Goal: Find specific page/section: Find specific page/section

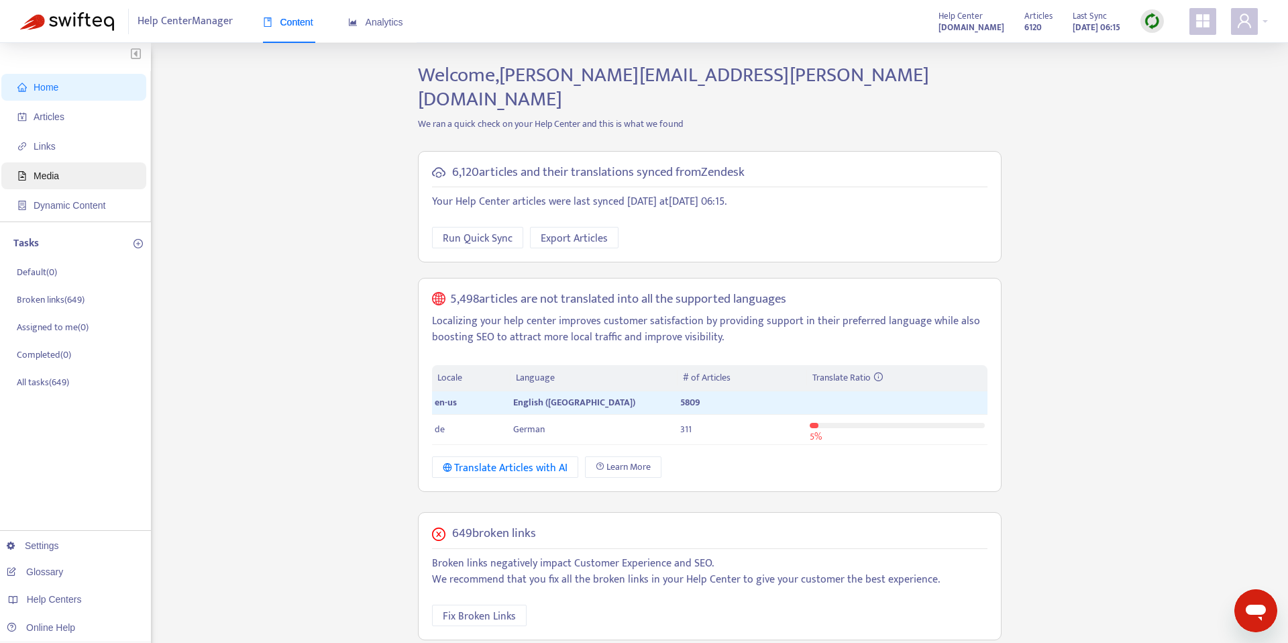
click at [46, 172] on span "Media" at bounding box center [46, 175] width 25 height 11
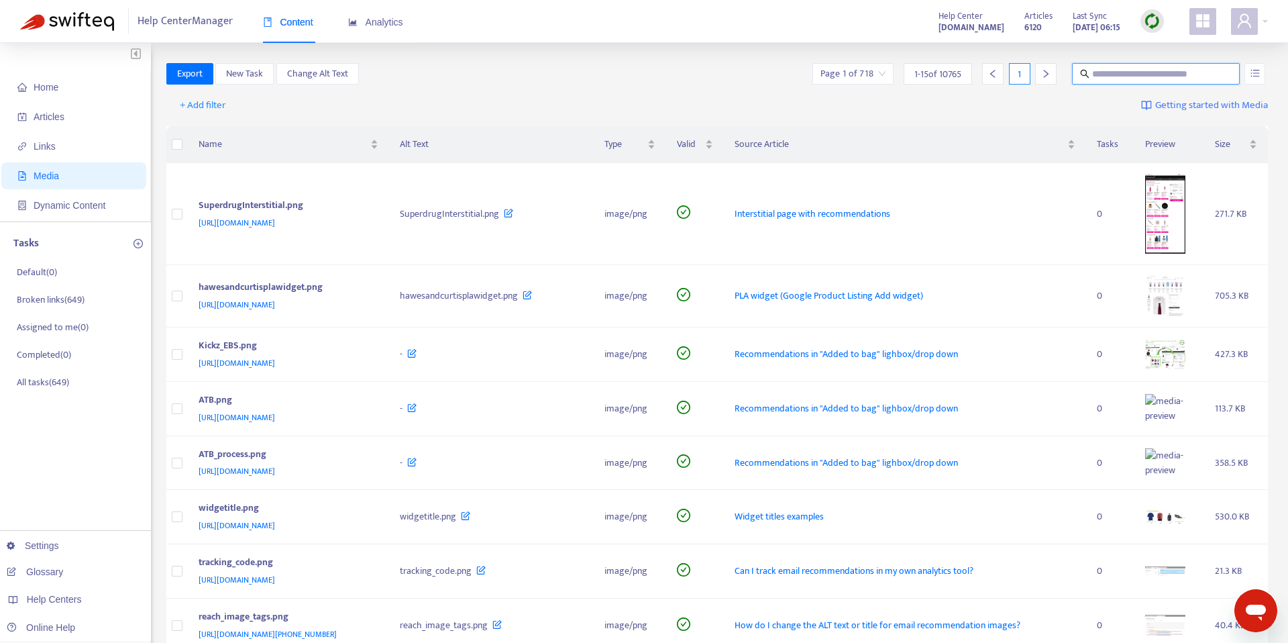
click at [1118, 72] on input "text" at bounding box center [1156, 73] width 129 height 15
type input "*********"
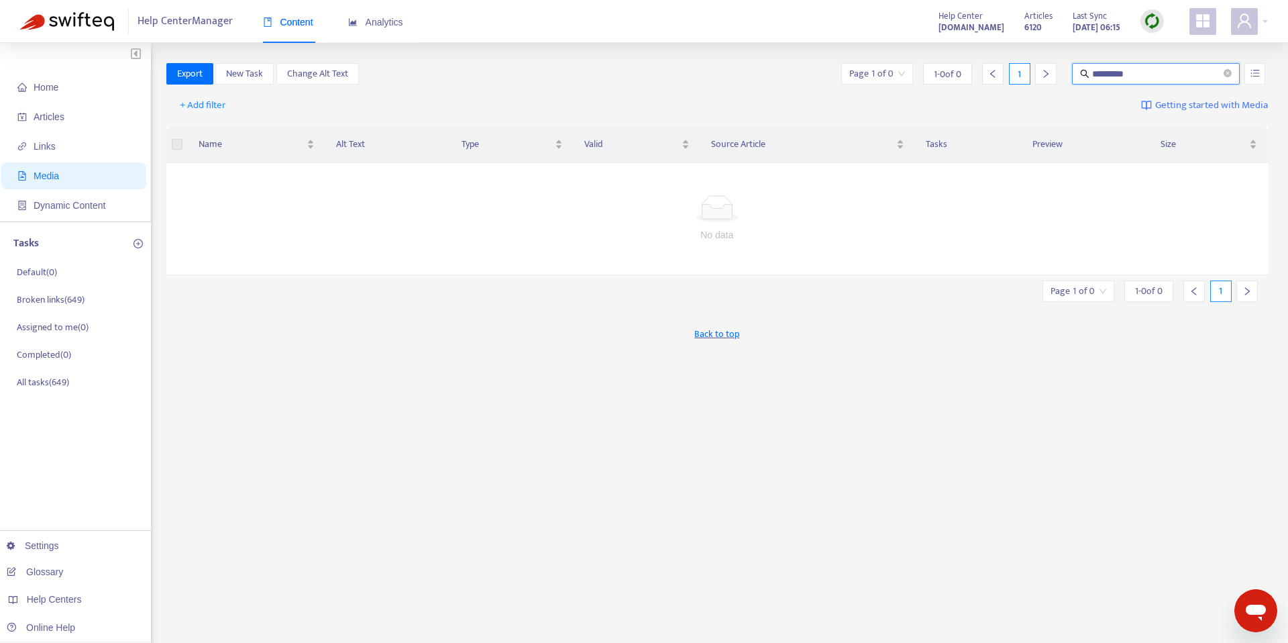
drag, startPoint x: 1228, startPoint y: 72, endPoint x: 967, endPoint y: 70, distance: 261.0
click at [1228, 72] on icon "close-circle" at bounding box center [1228, 73] width 8 height 8
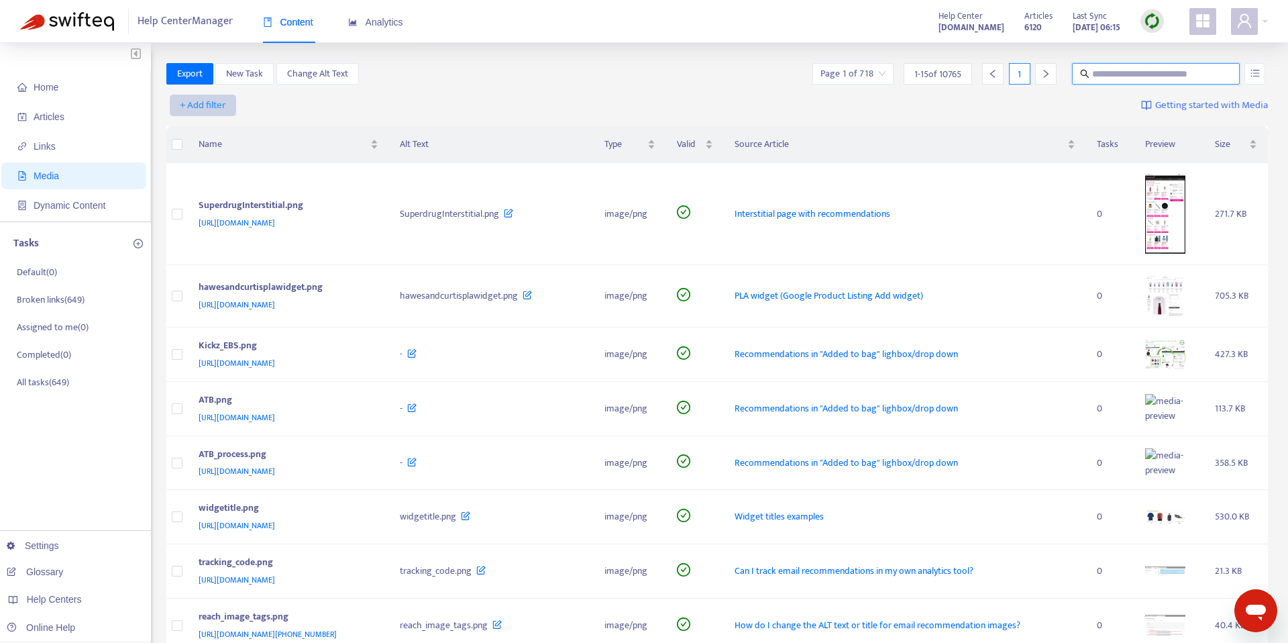
click at [193, 97] on span "+ Add filter" at bounding box center [203, 105] width 46 height 16
click at [208, 148] on span "Category" at bounding box center [203, 153] width 46 height 15
click at [246, 107] on div at bounding box center [210, 105] width 81 height 16
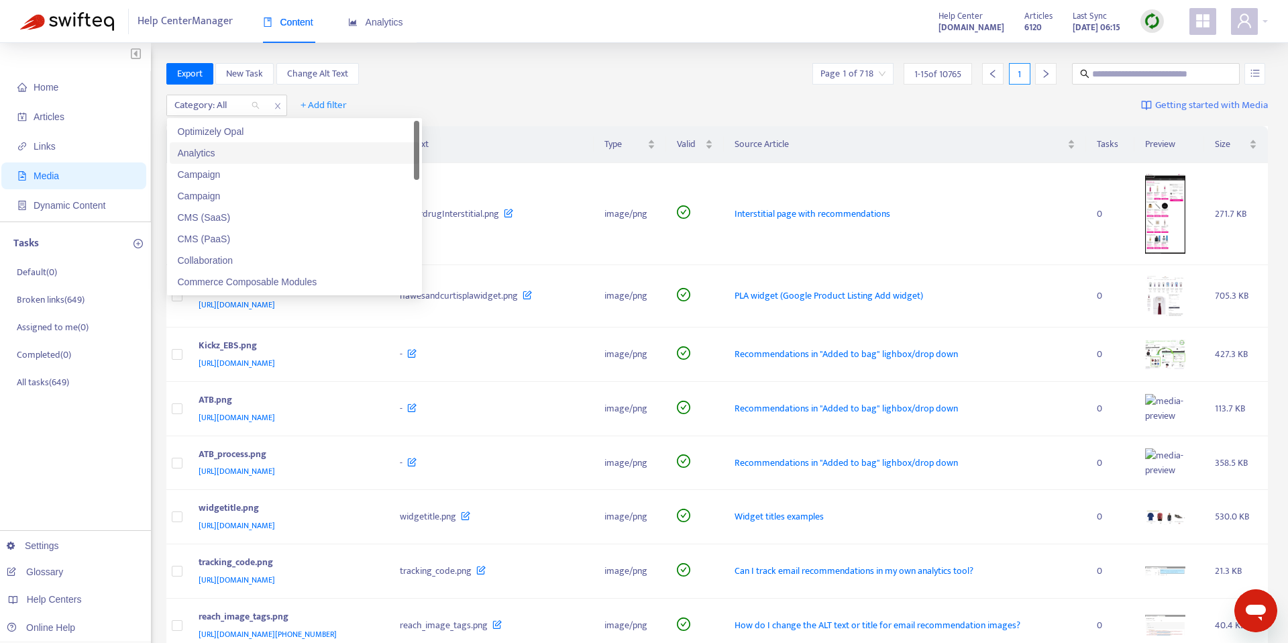
click at [248, 150] on div "Analytics" at bounding box center [294, 153] width 233 height 15
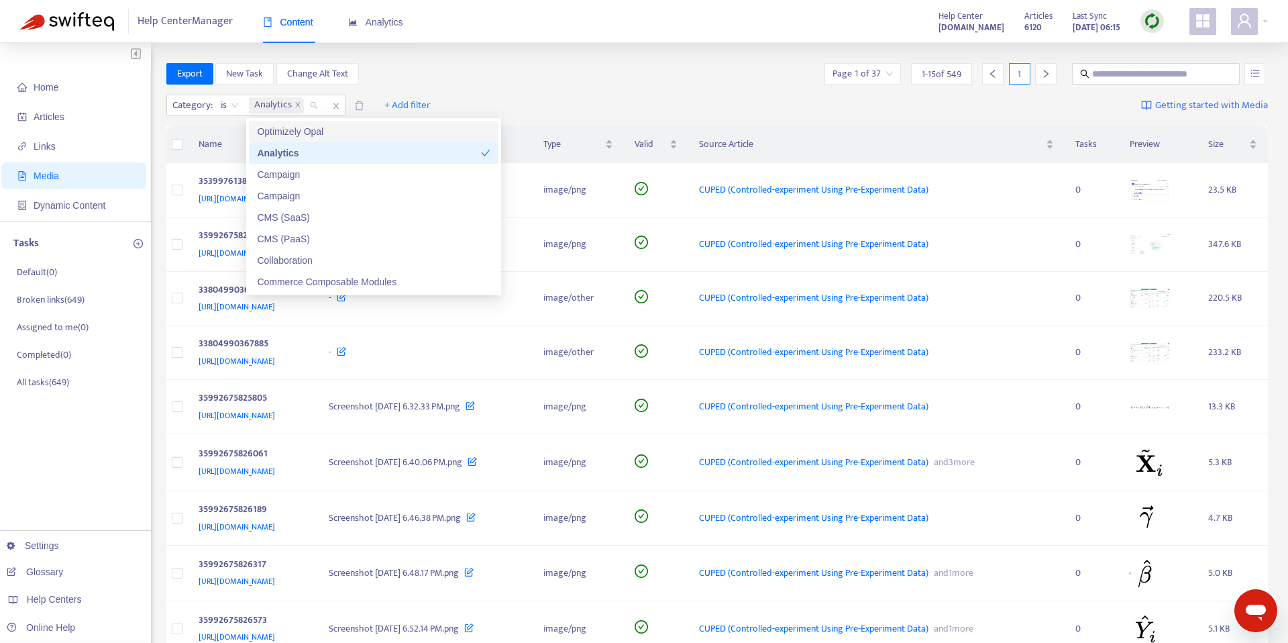
click at [562, 58] on div "Home Articles Links Media Dynamic Content Tasks Default ( 0 ) Broken links ( 64…" at bounding box center [644, 550] width 1288 height 1014
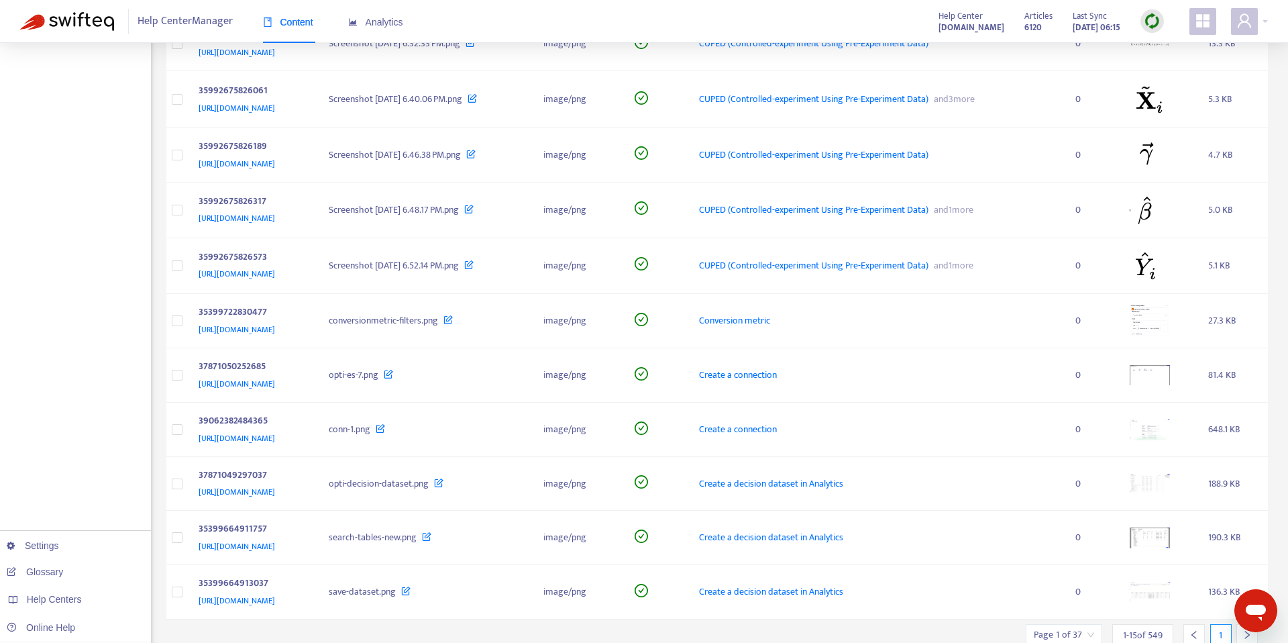
scroll to position [415, 0]
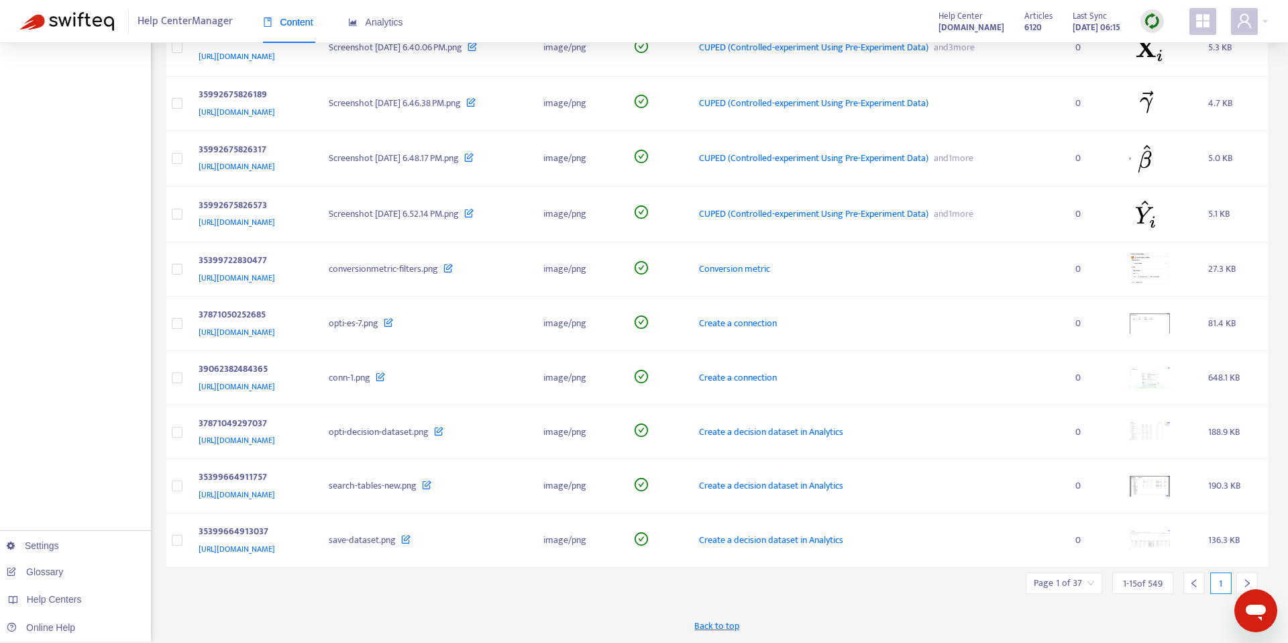
click at [1242, 580] on icon "right" at bounding box center [1246, 582] width 9 height 9
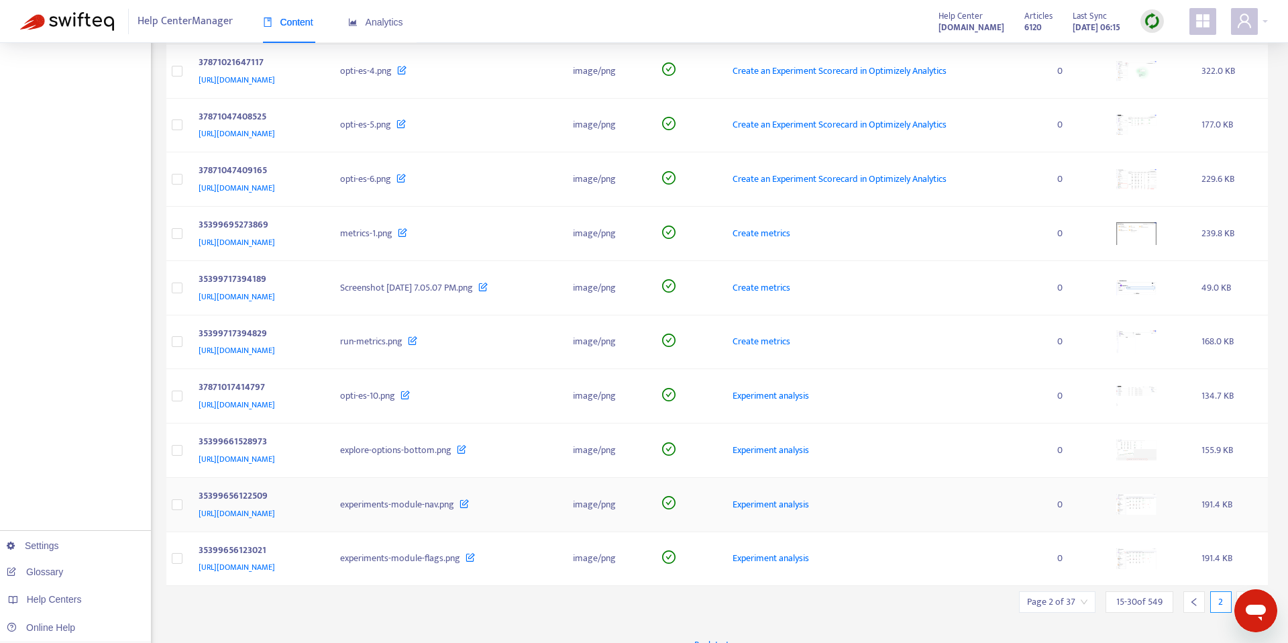
scroll to position [408, 0]
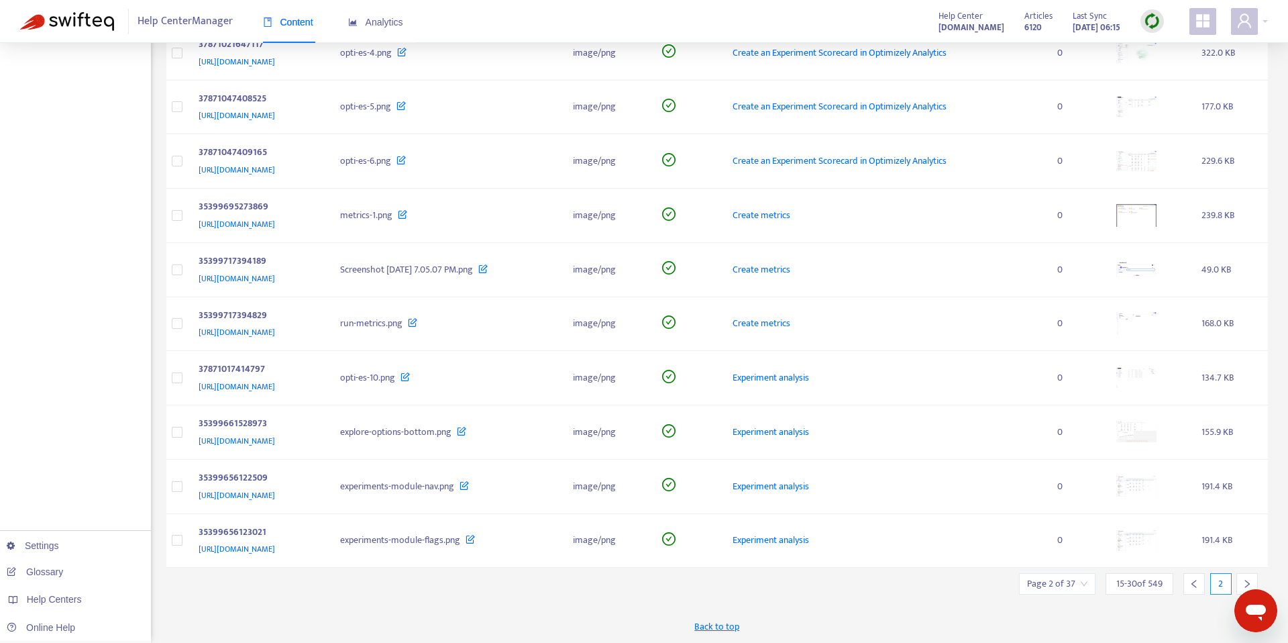
click at [1245, 582] on icon "right" at bounding box center [1246, 583] width 9 height 9
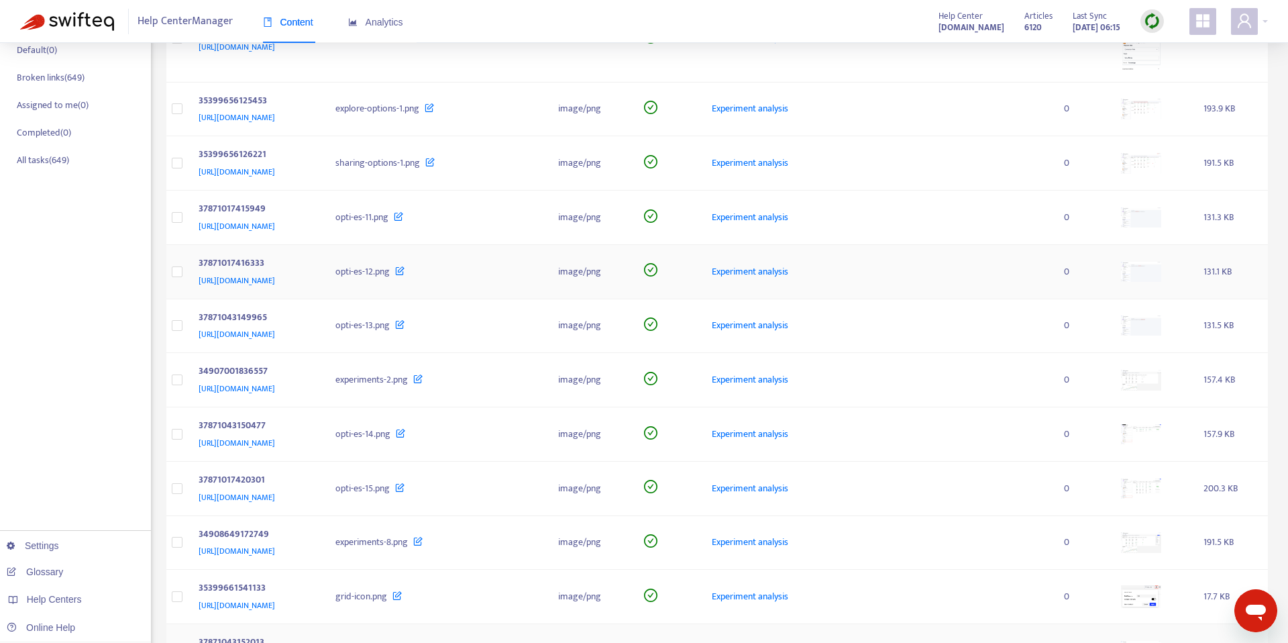
scroll to position [441, 0]
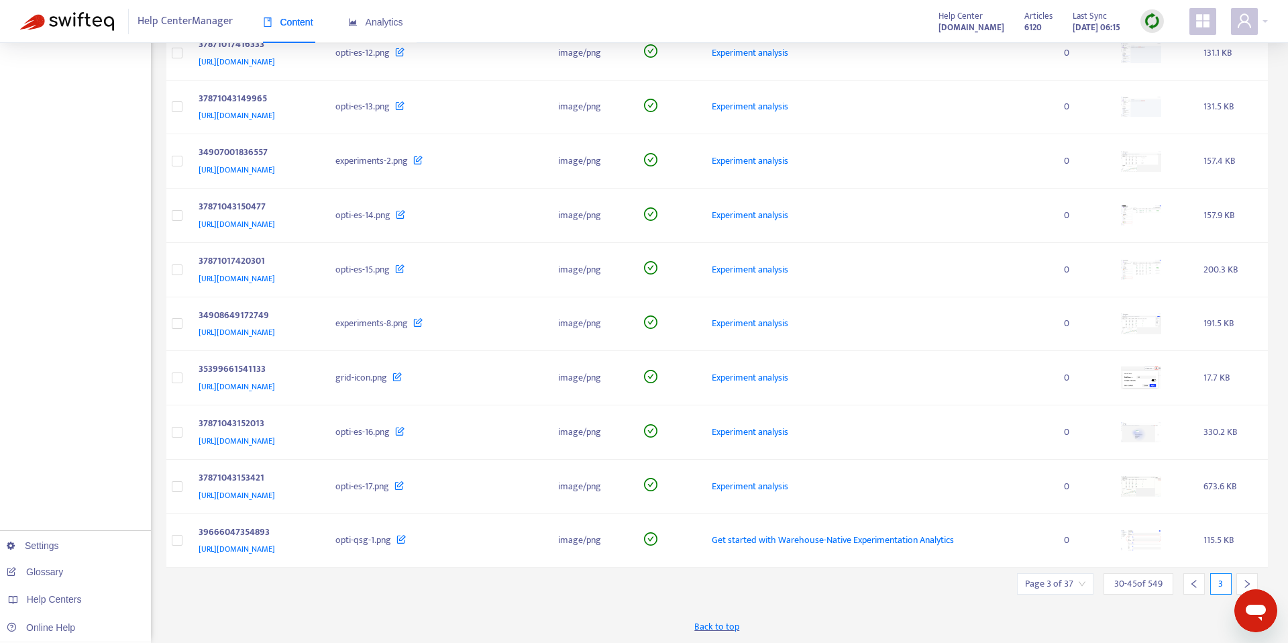
click at [1248, 582] on icon "right" at bounding box center [1246, 583] width 9 height 9
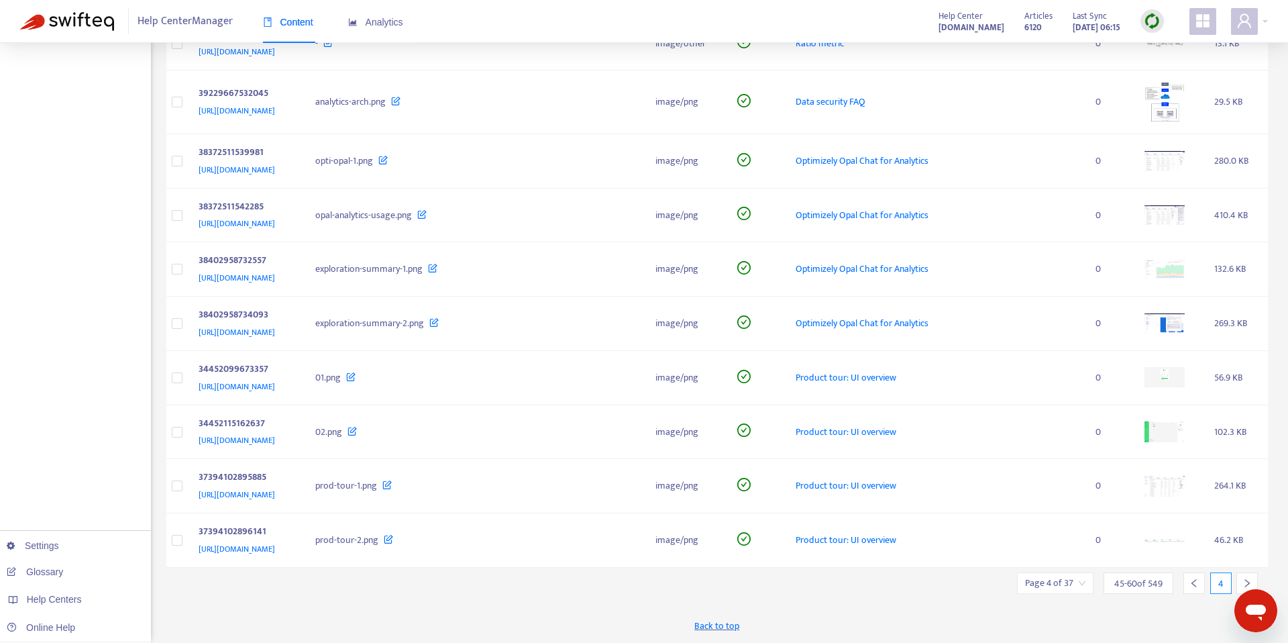
scroll to position [629, 0]
click at [1246, 578] on div at bounding box center [1246, 582] width 21 height 21
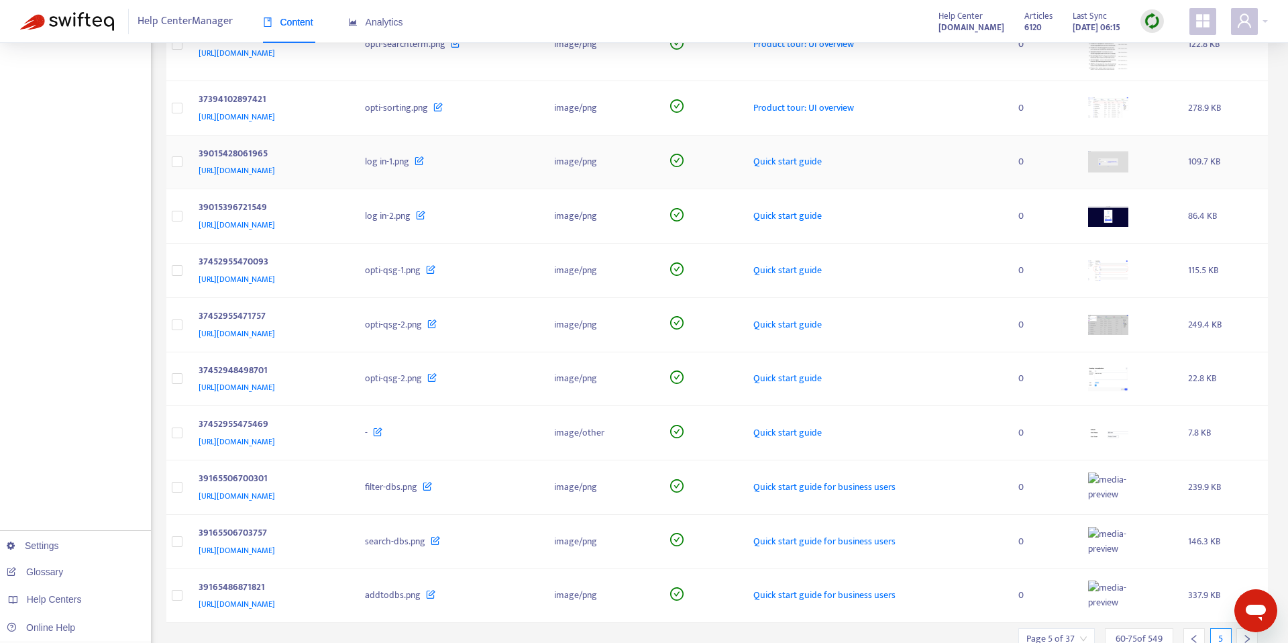
scroll to position [426, 0]
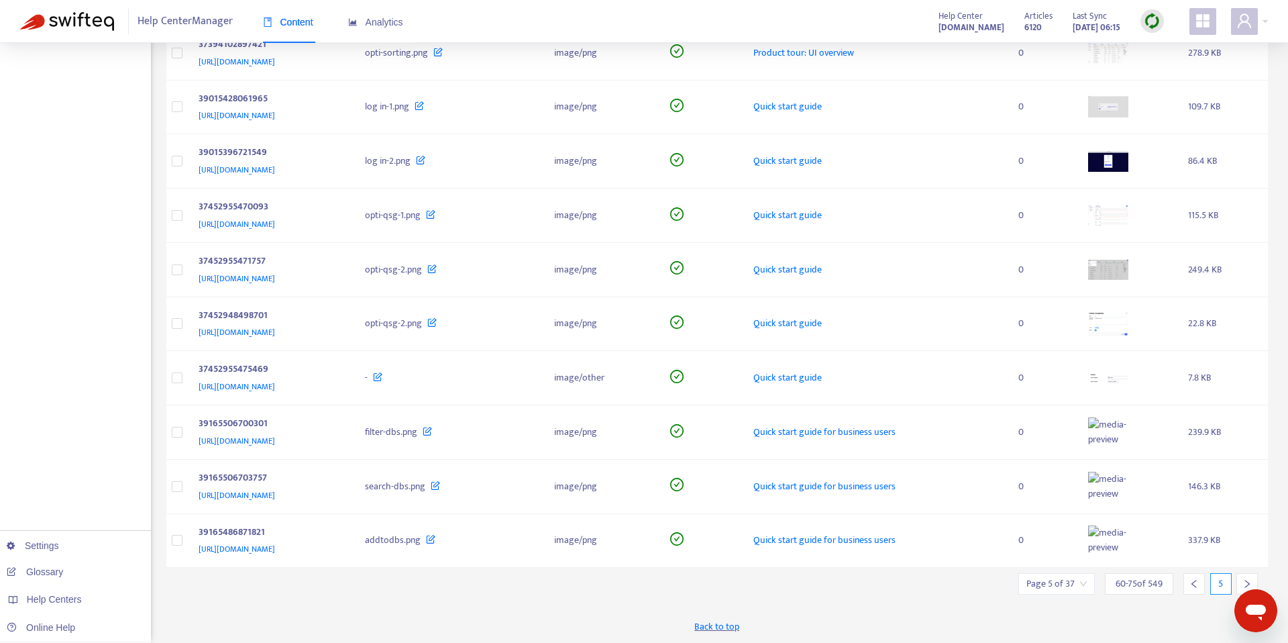
click at [1240, 581] on div at bounding box center [1246, 583] width 21 height 21
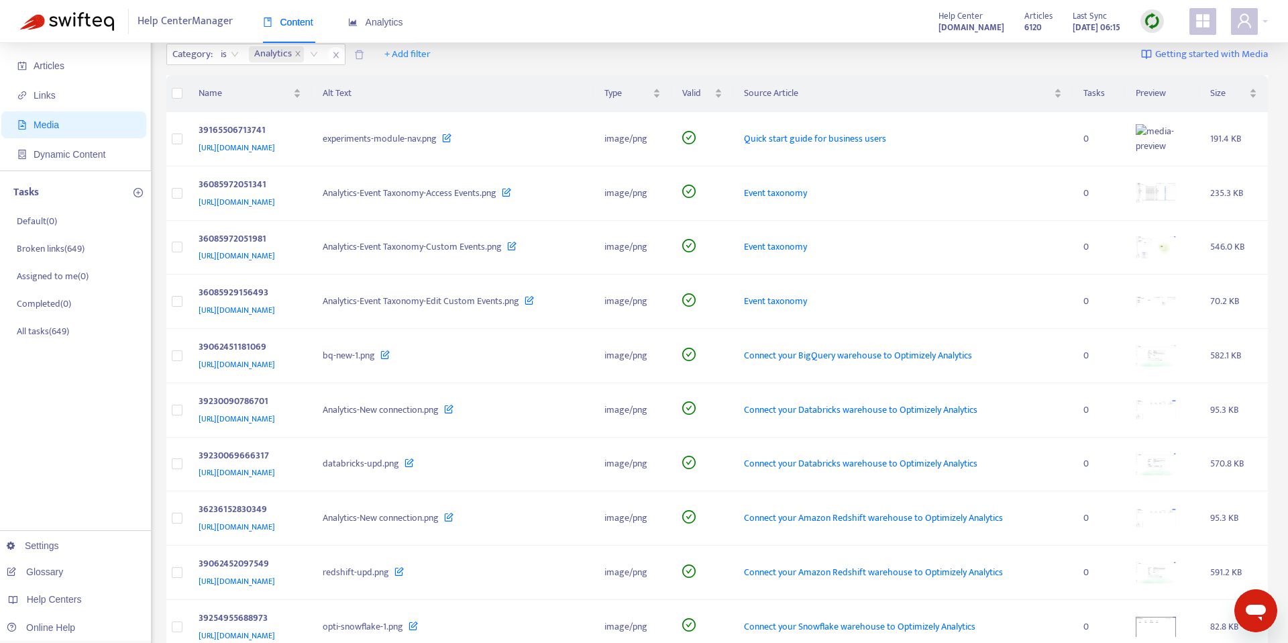
scroll to position [0, 0]
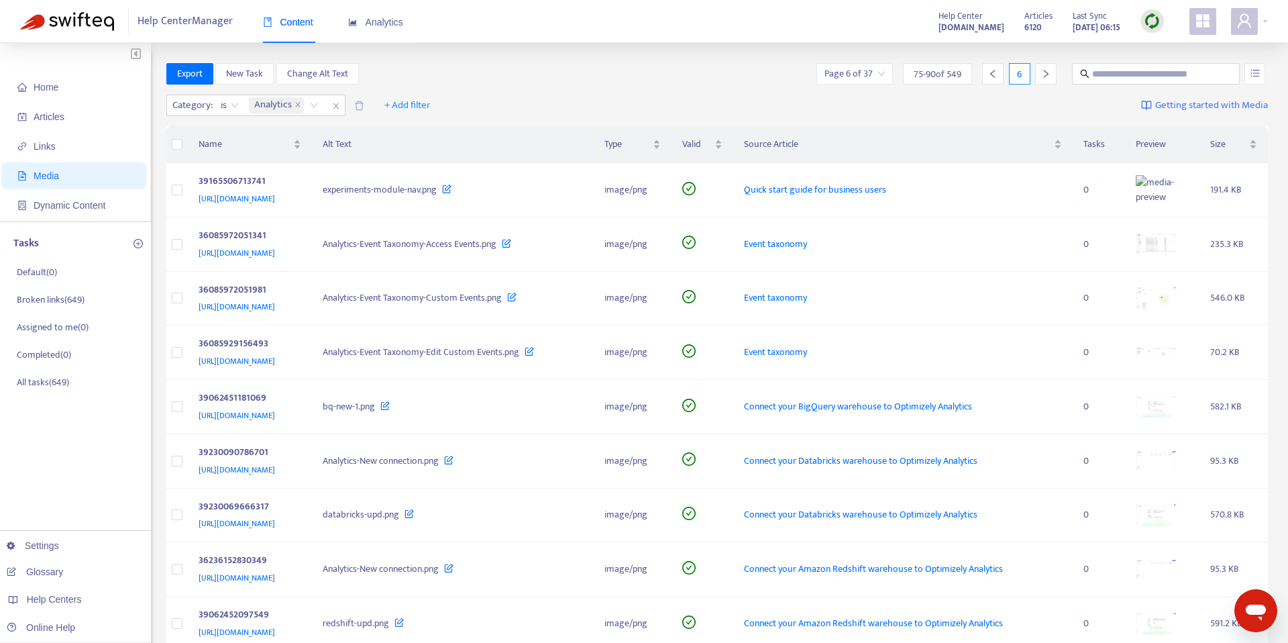
click at [993, 77] on icon "left" at bounding box center [992, 73] width 9 height 9
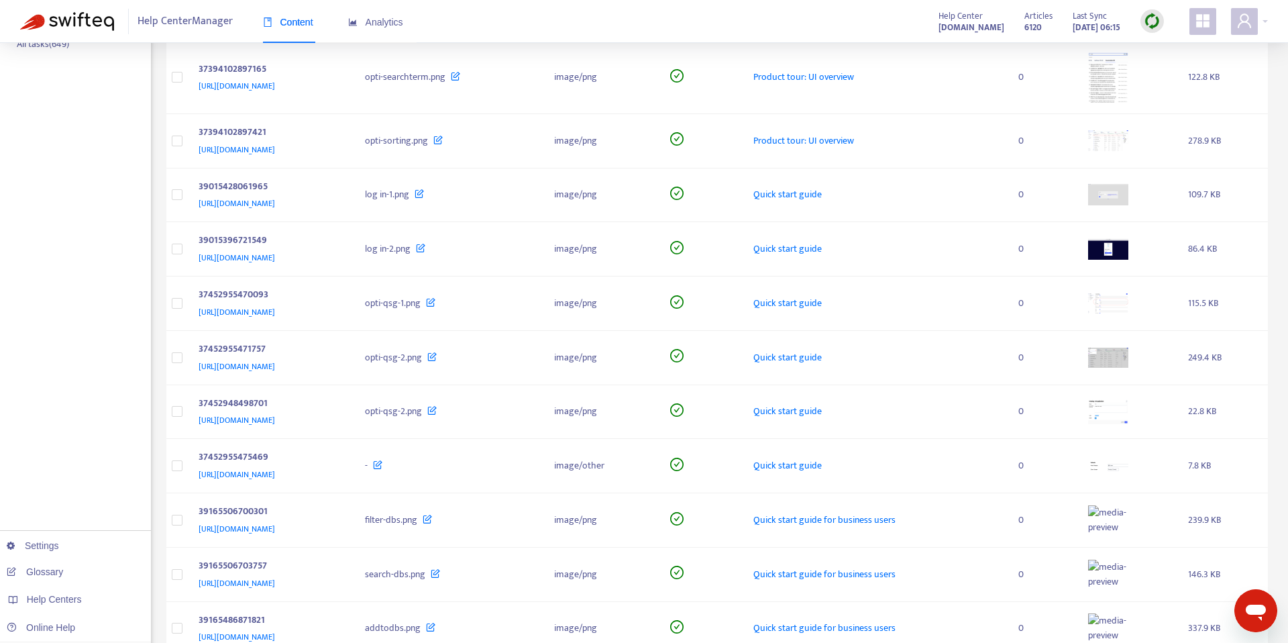
scroll to position [426, 0]
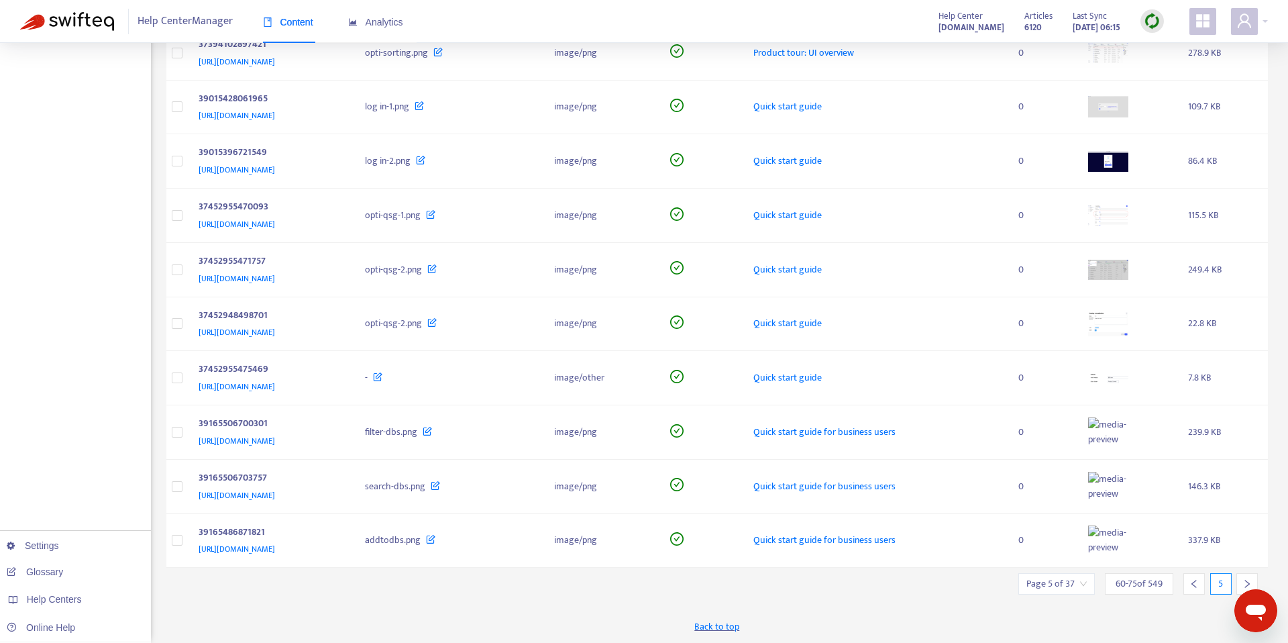
click at [1242, 582] on icon "right" at bounding box center [1246, 583] width 9 height 9
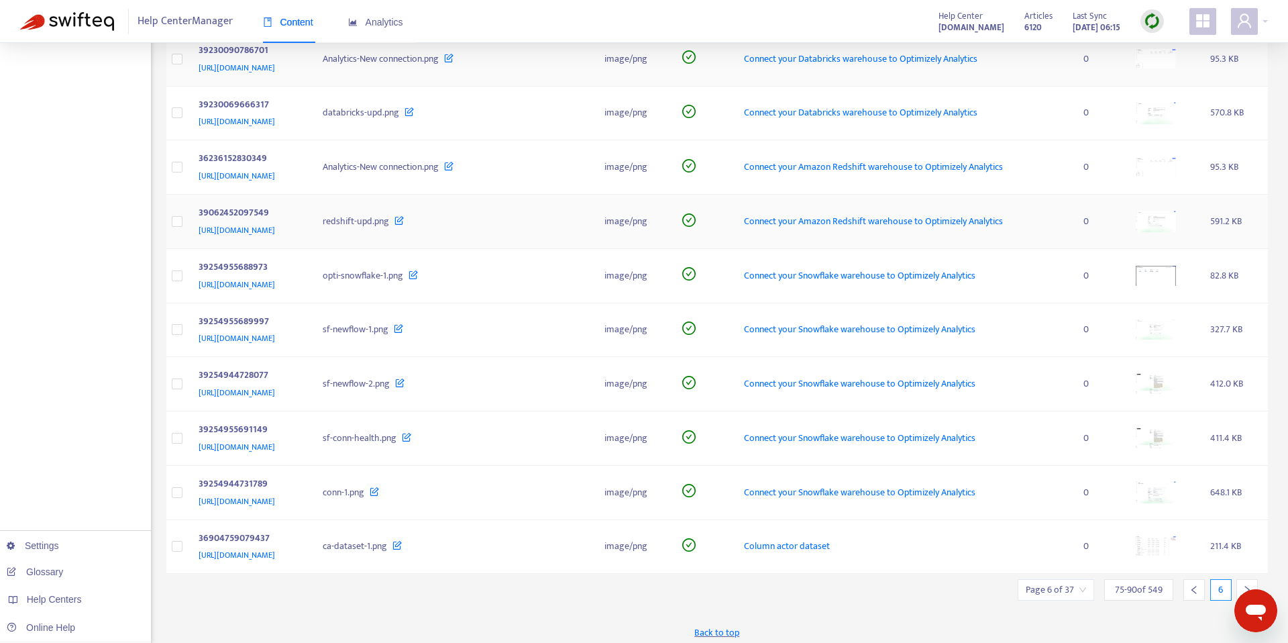
scroll to position [408, 0]
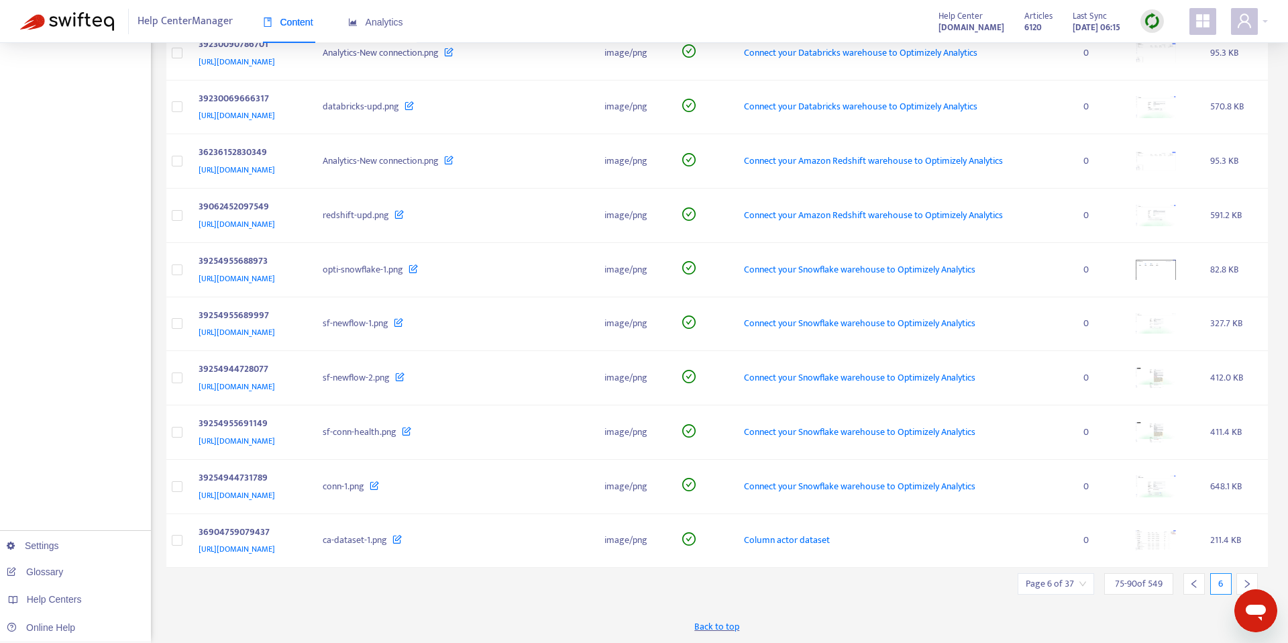
click at [1250, 581] on icon "right" at bounding box center [1246, 583] width 9 height 9
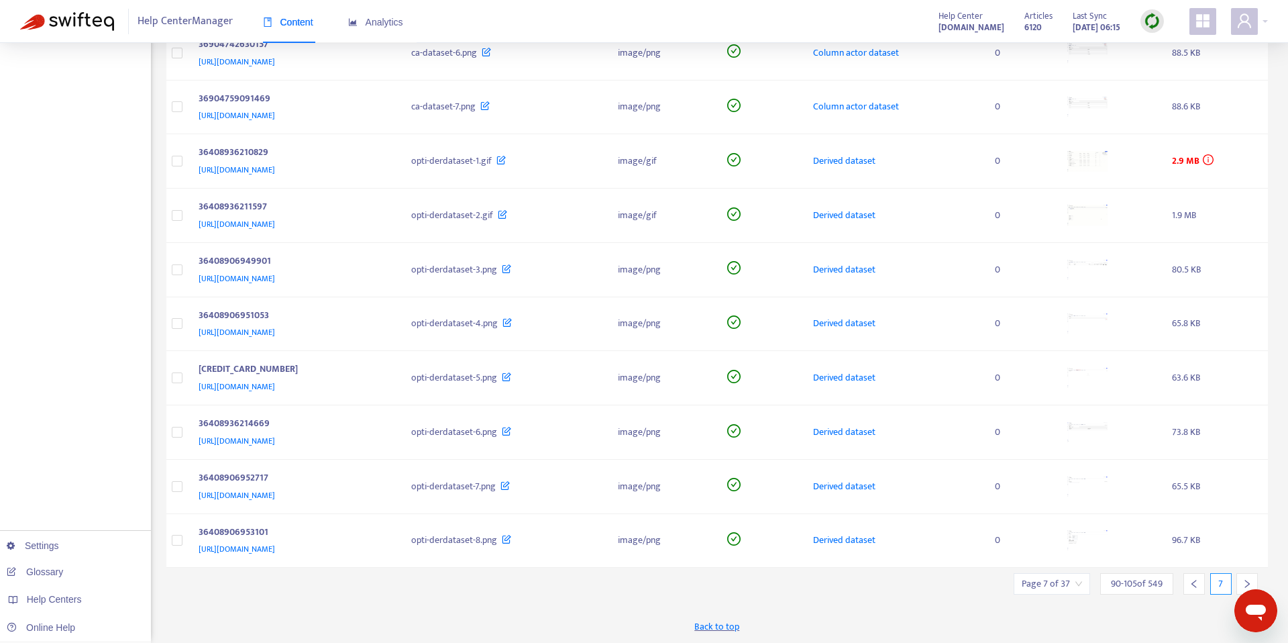
click at [1246, 579] on icon "right" at bounding box center [1246, 583] width 9 height 9
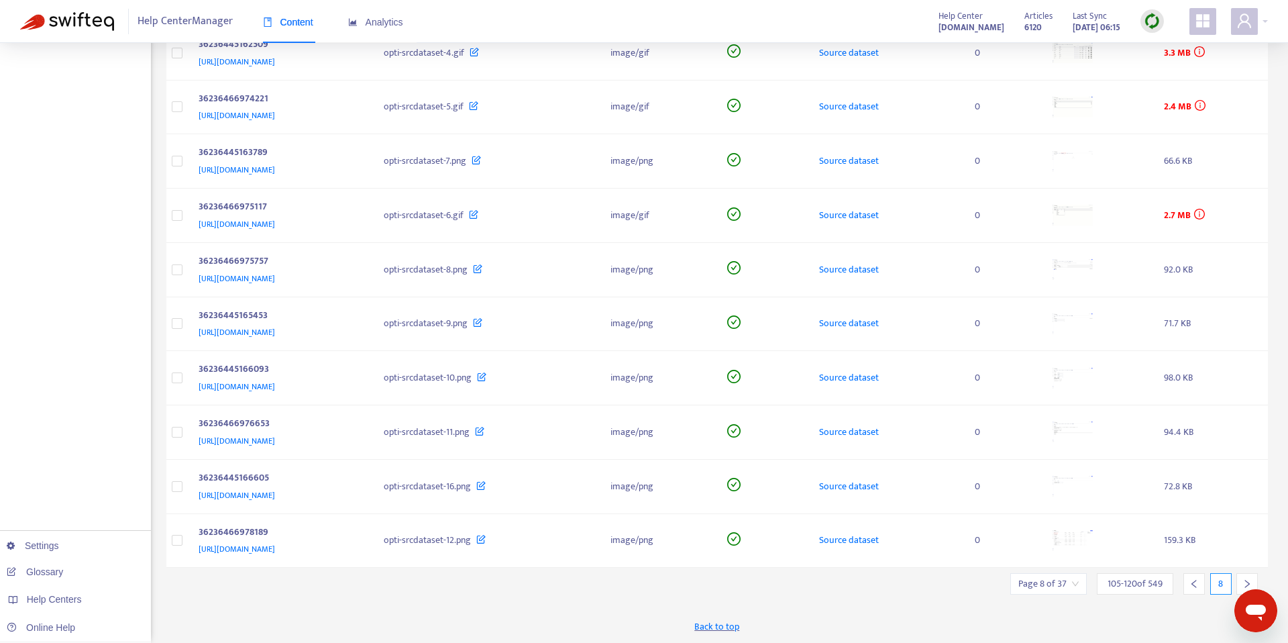
click at [1242, 585] on icon "right" at bounding box center [1246, 583] width 9 height 9
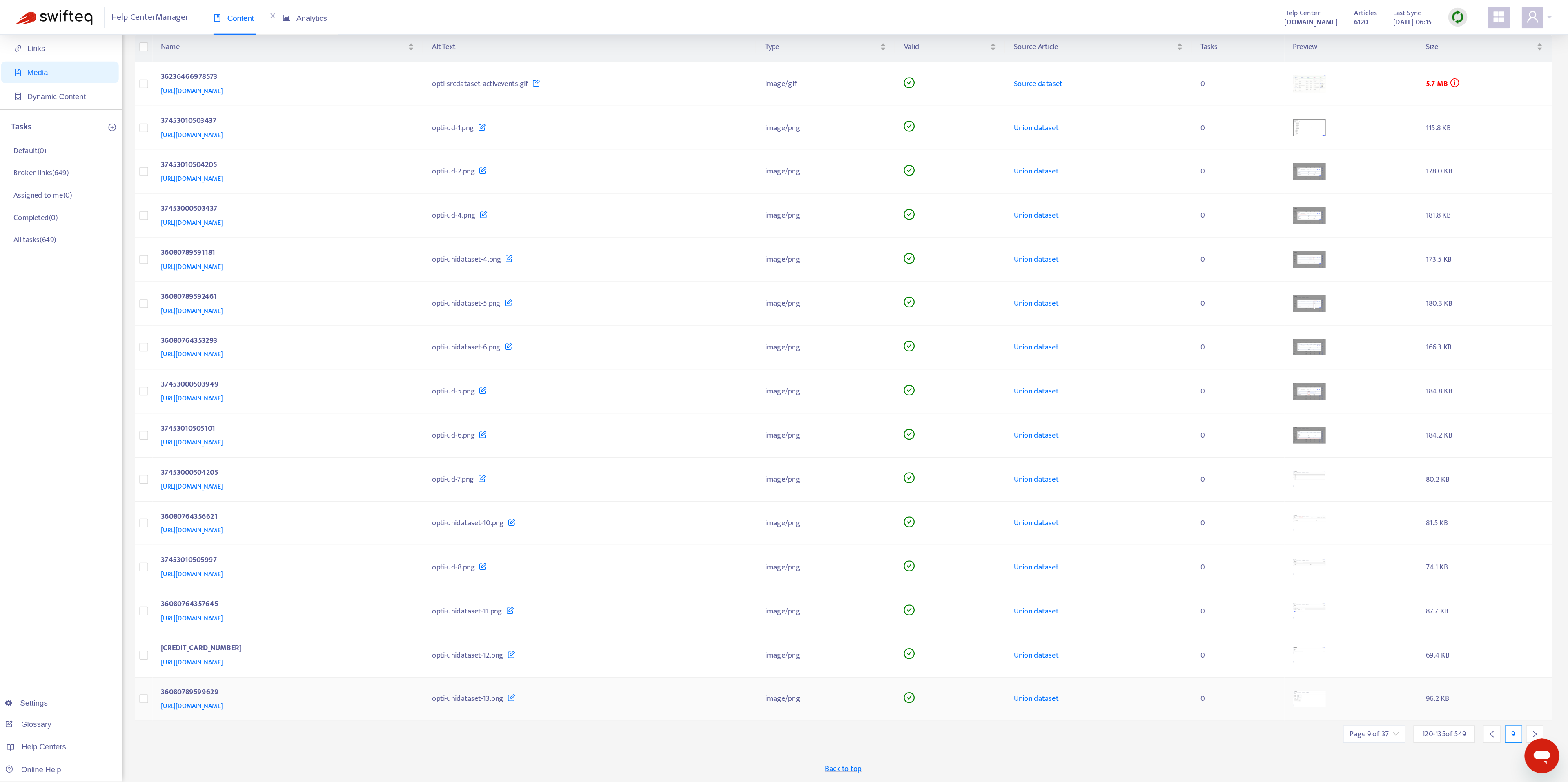
scroll to position [26, 0]
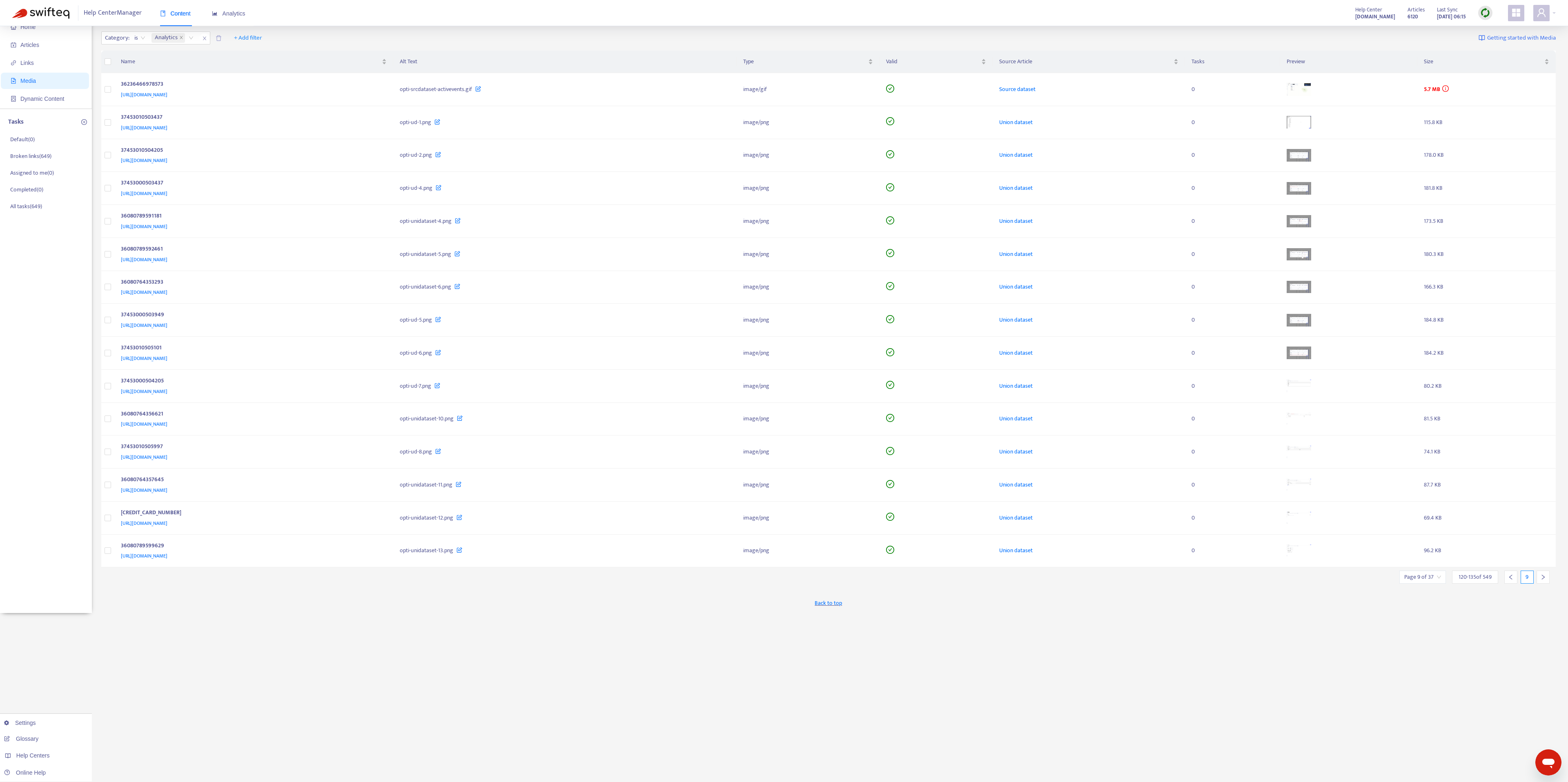
click at [783, 391] on div at bounding box center [1542, 577] width 13 height 13
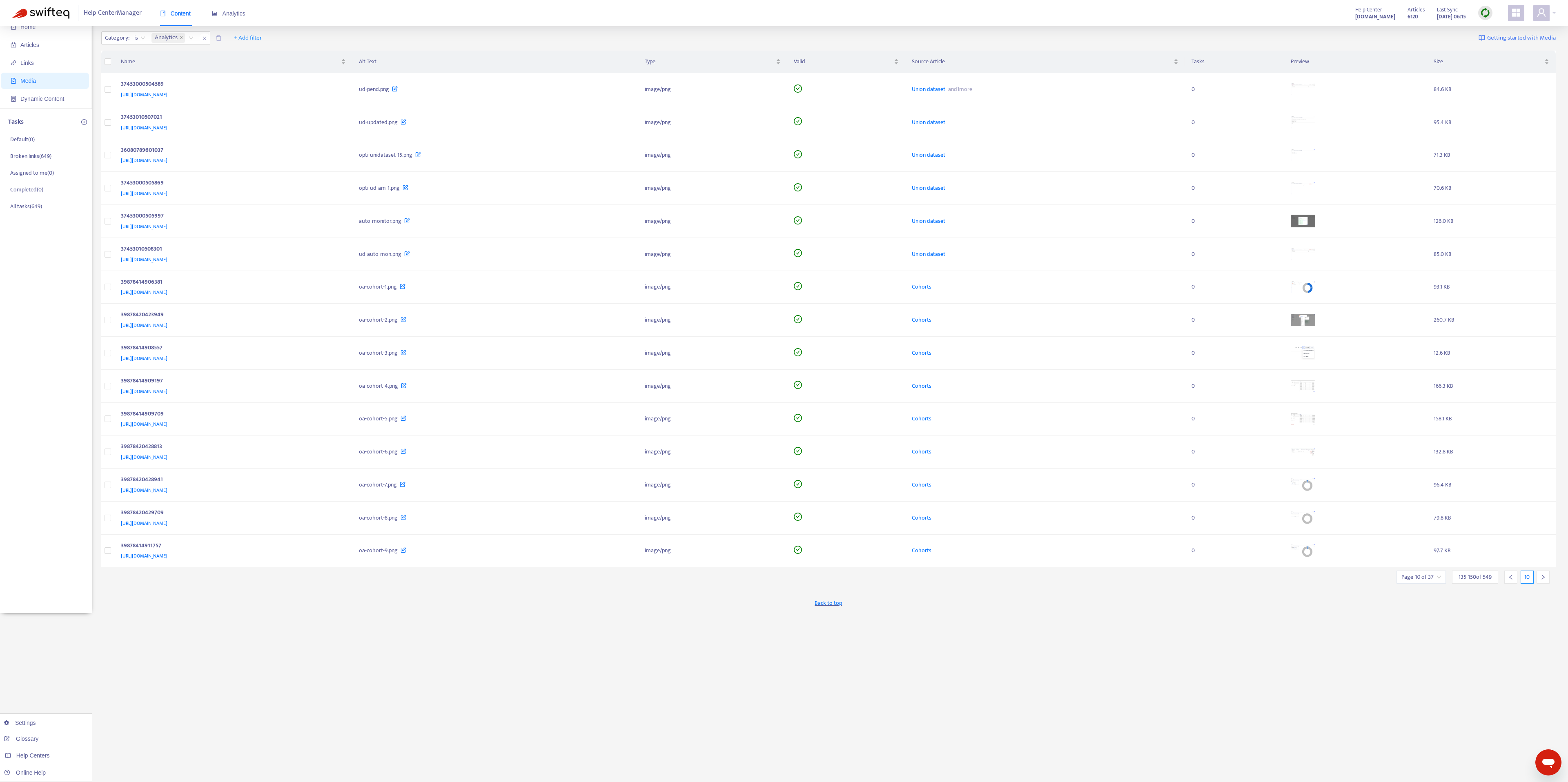
click at [783, 391] on div at bounding box center [1542, 577] width 13 height 13
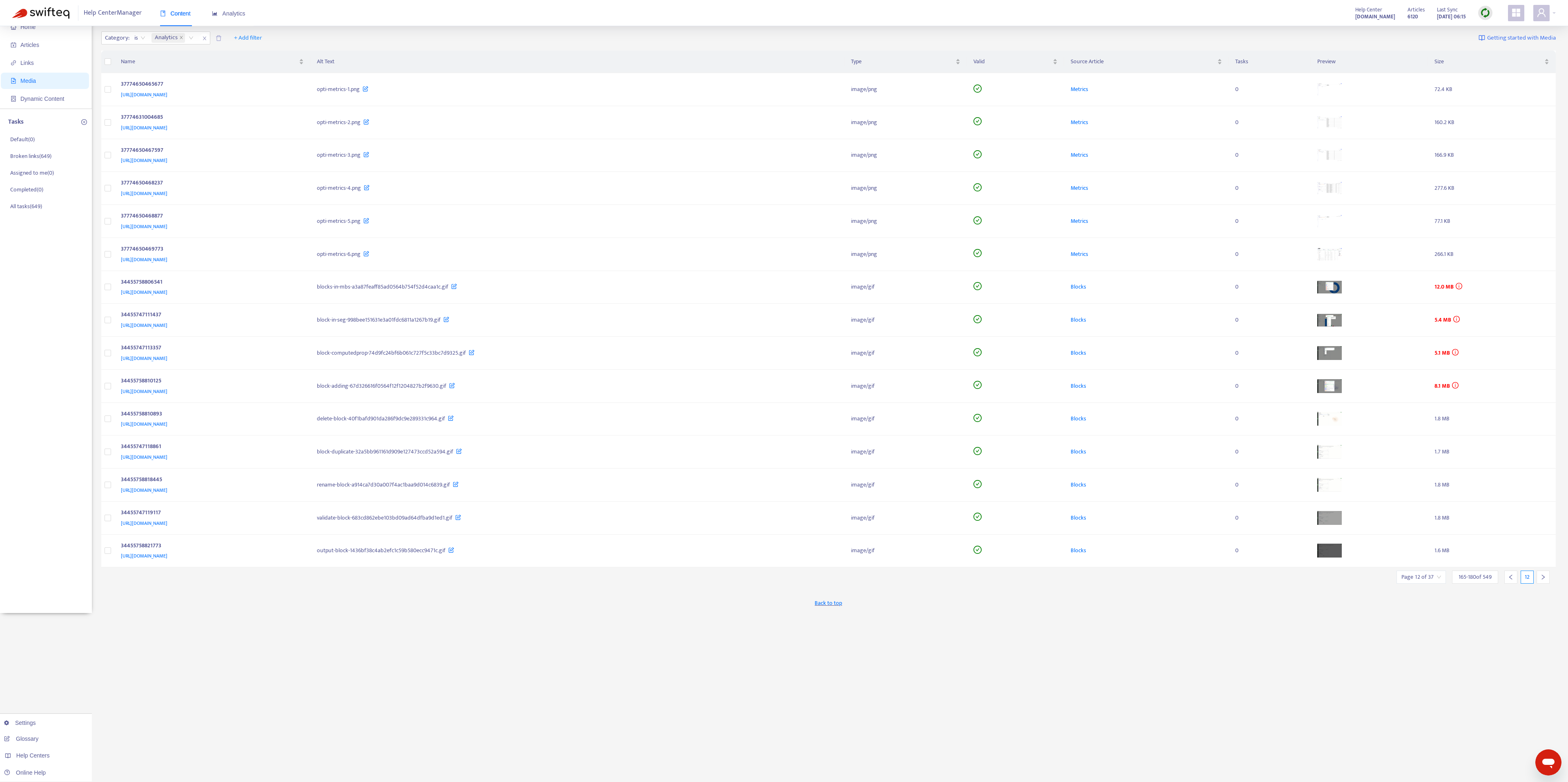
click at [783, 391] on div at bounding box center [1542, 577] width 13 height 13
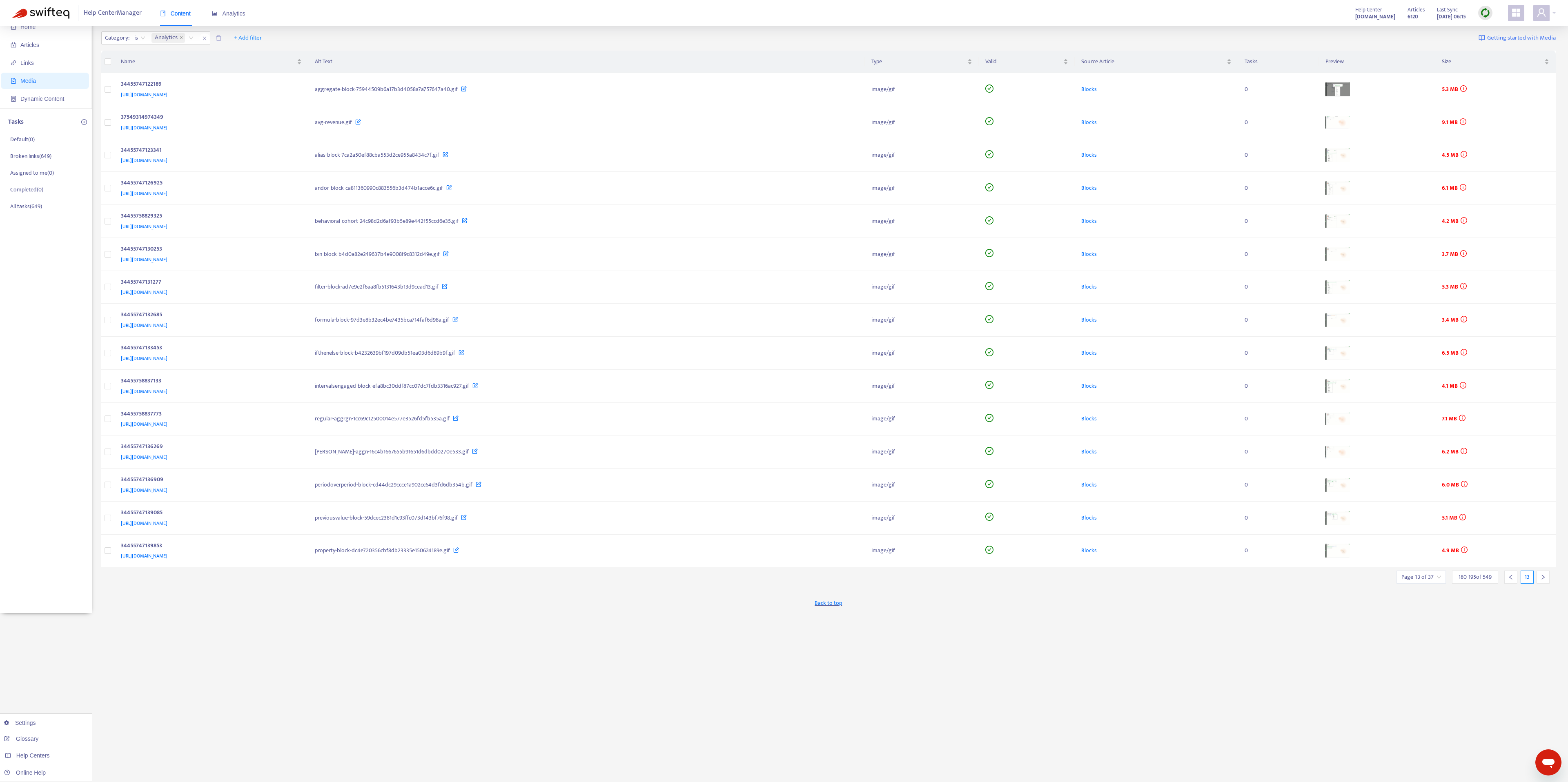
click at [783, 391] on div at bounding box center [1542, 577] width 13 height 13
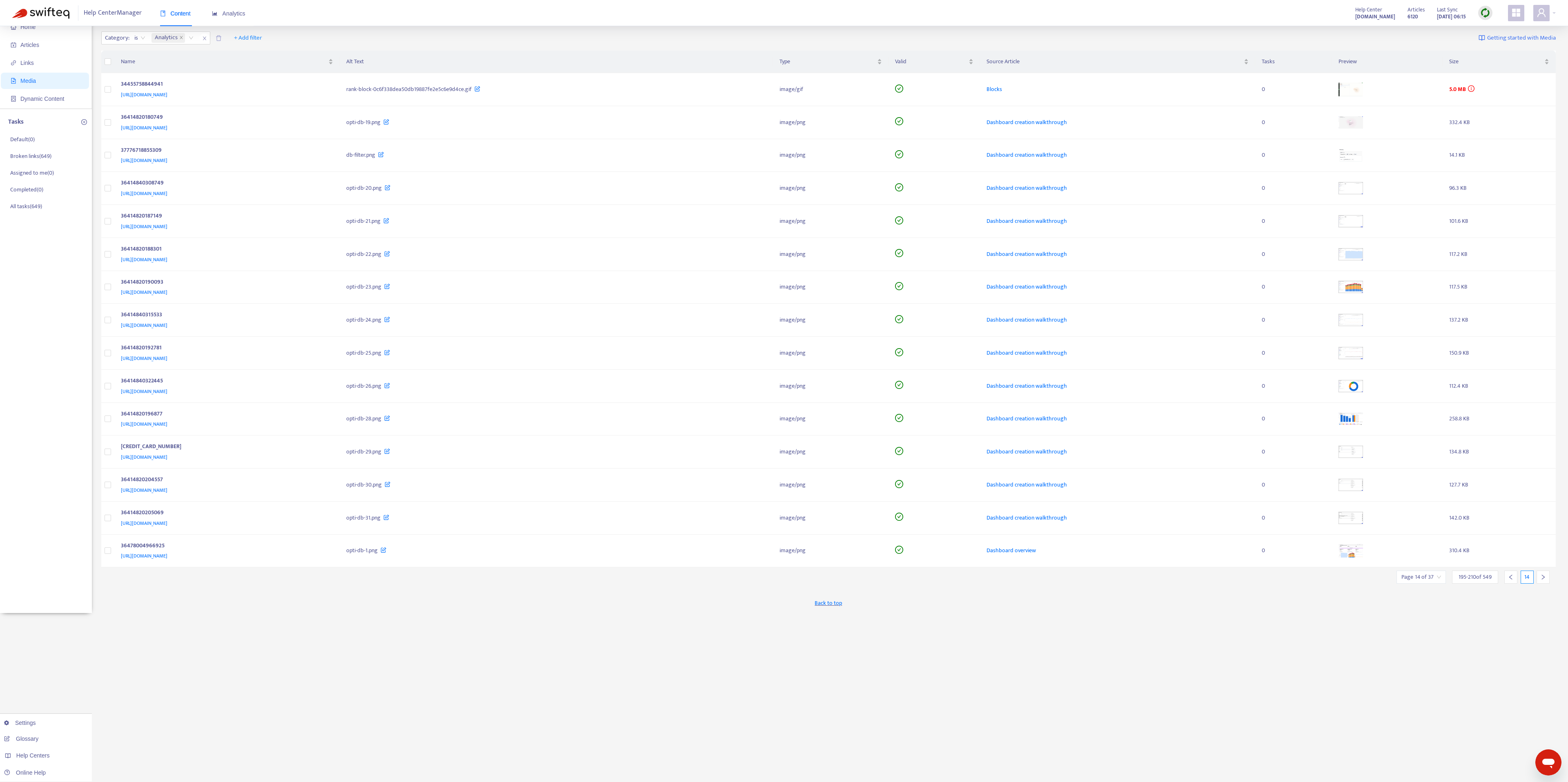
click at [783, 391] on div at bounding box center [1542, 577] width 13 height 13
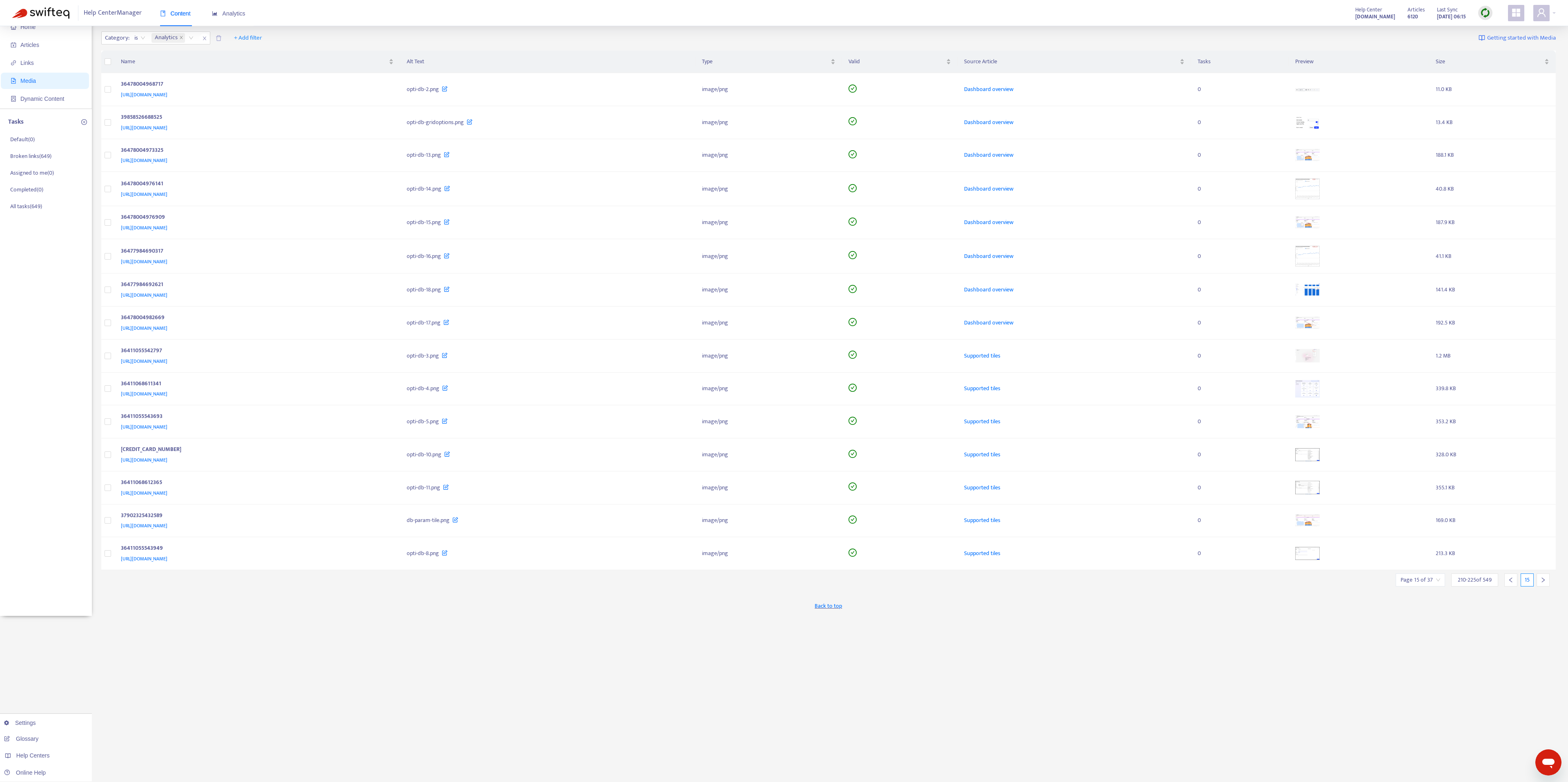
click at [783, 391] on icon "right" at bounding box center [1542, 580] width 5 height 5
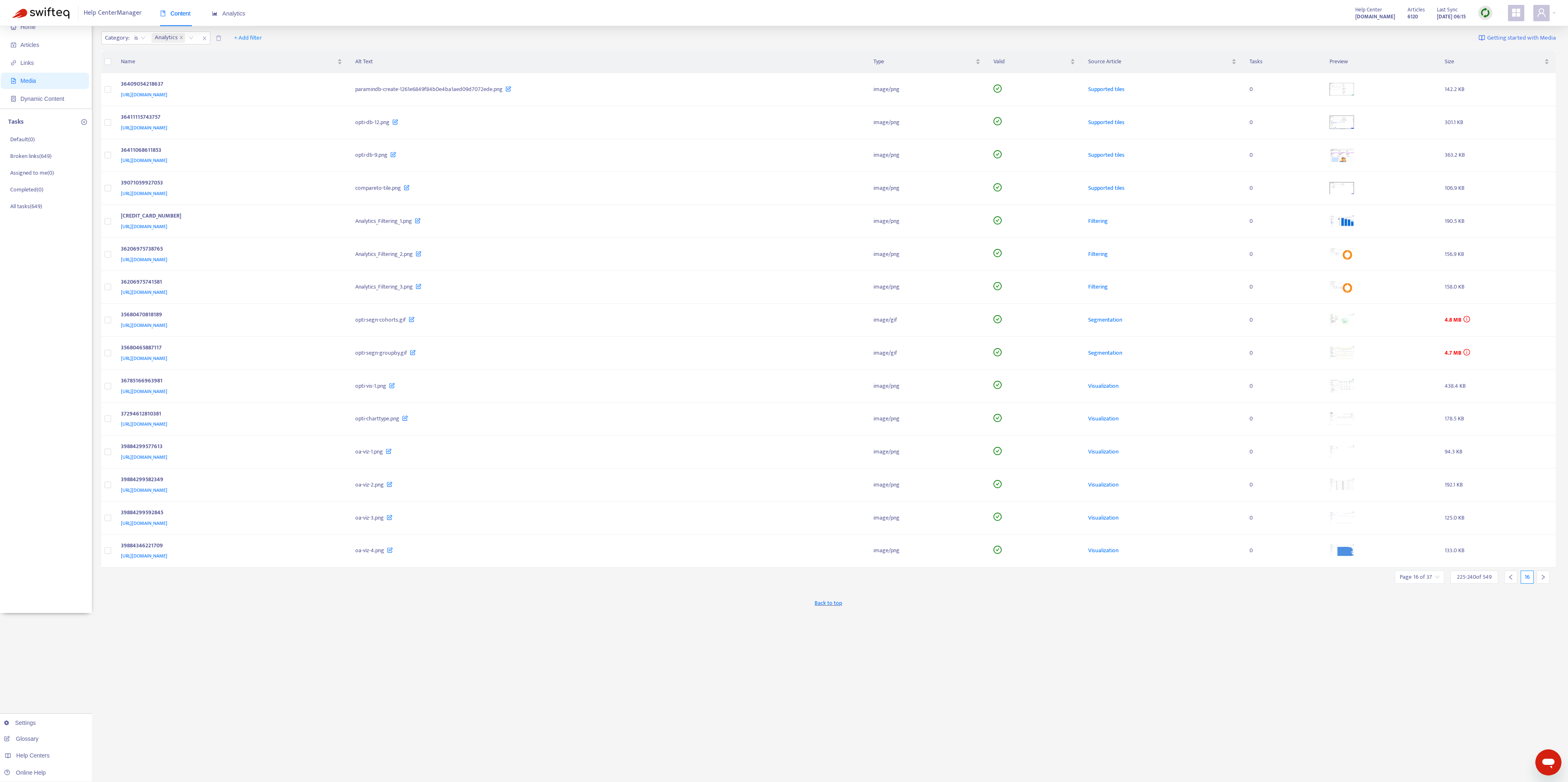
click at [783, 391] on div at bounding box center [1542, 577] width 13 height 13
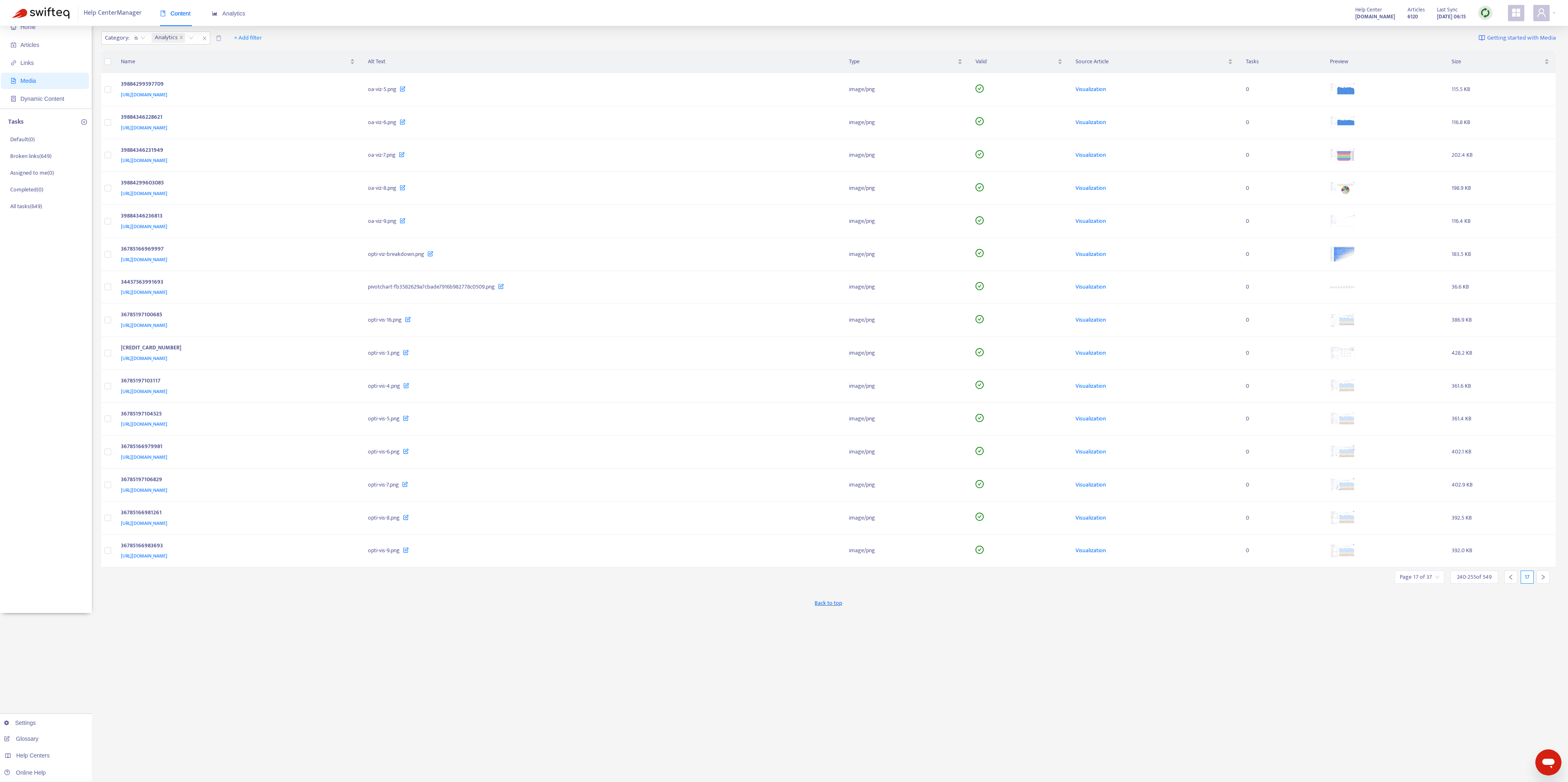
click at [783, 391] on div at bounding box center [1542, 577] width 13 height 13
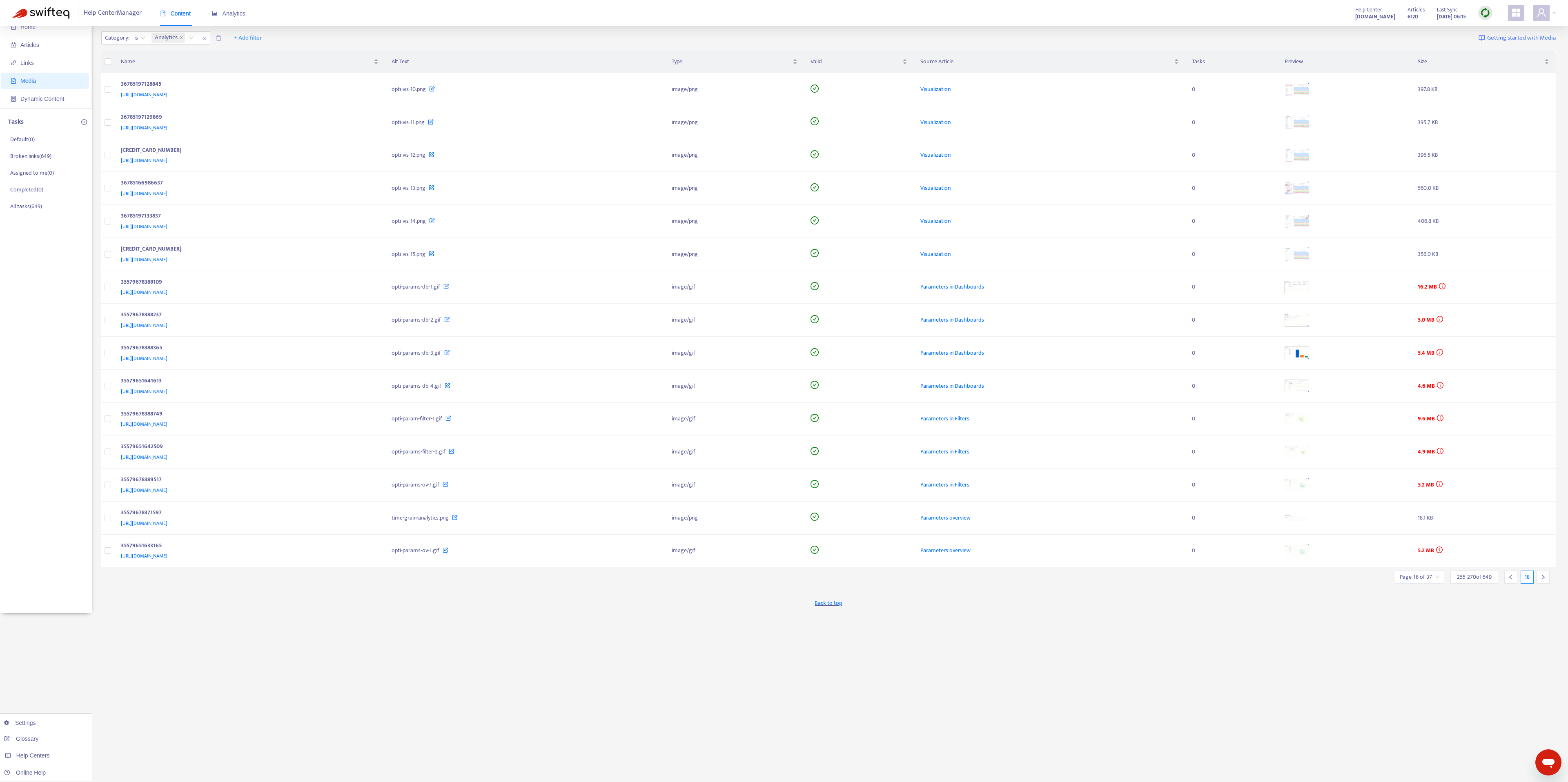
click at [783, 391] on div at bounding box center [1542, 577] width 13 height 13
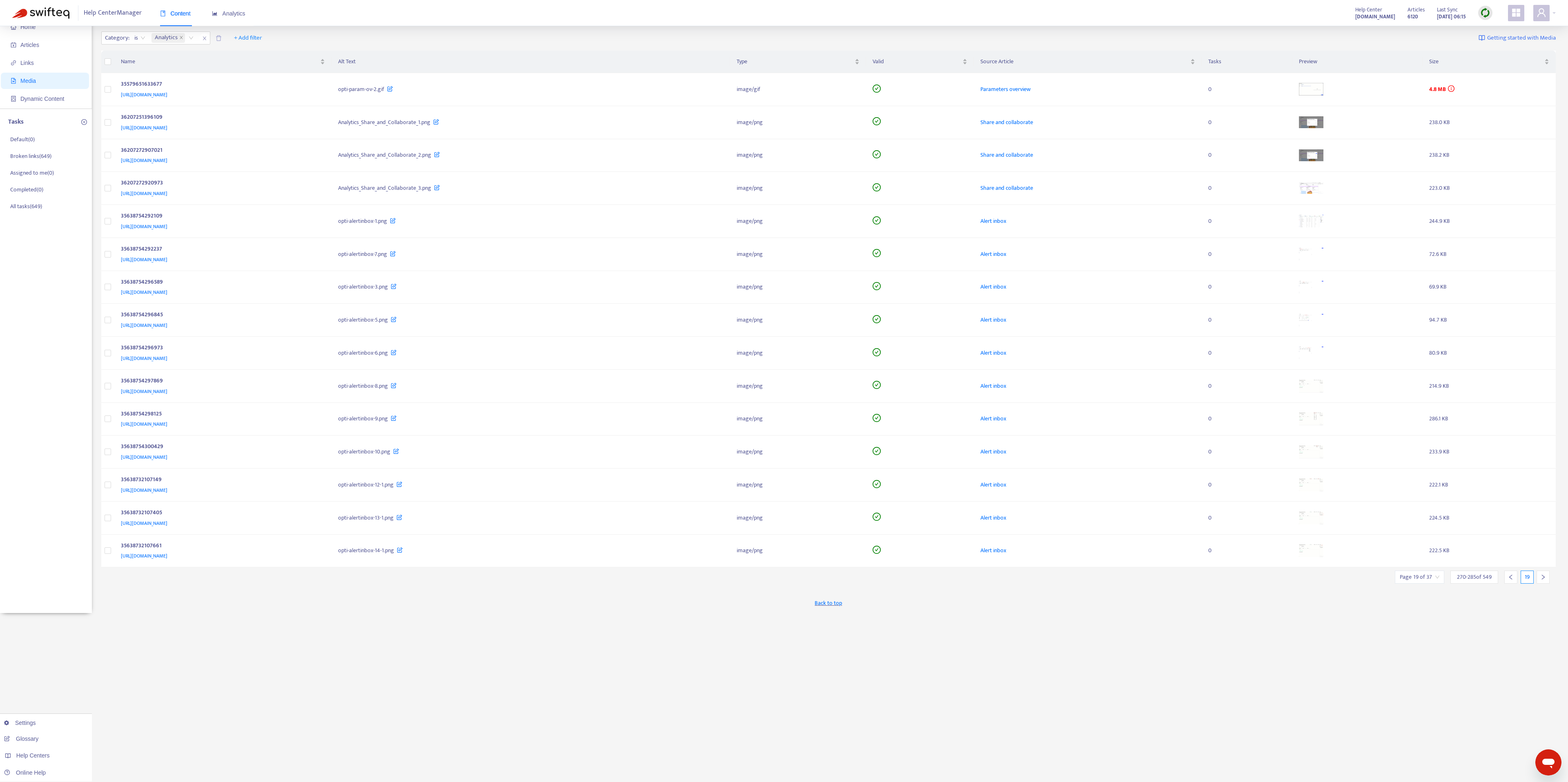
click at [783, 391] on div at bounding box center [1542, 577] width 13 height 13
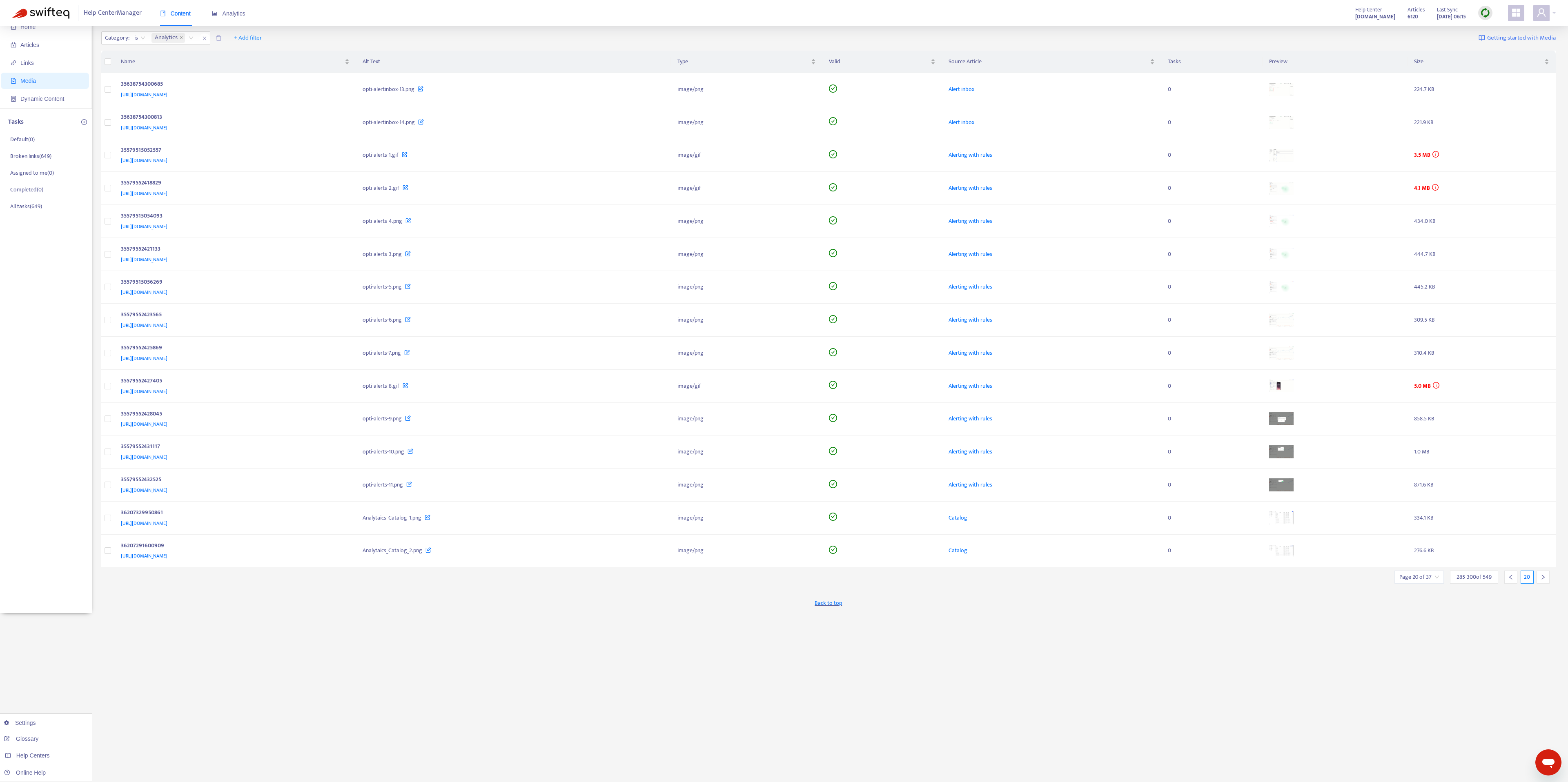
click at [783, 391] on div at bounding box center [1542, 577] width 13 height 13
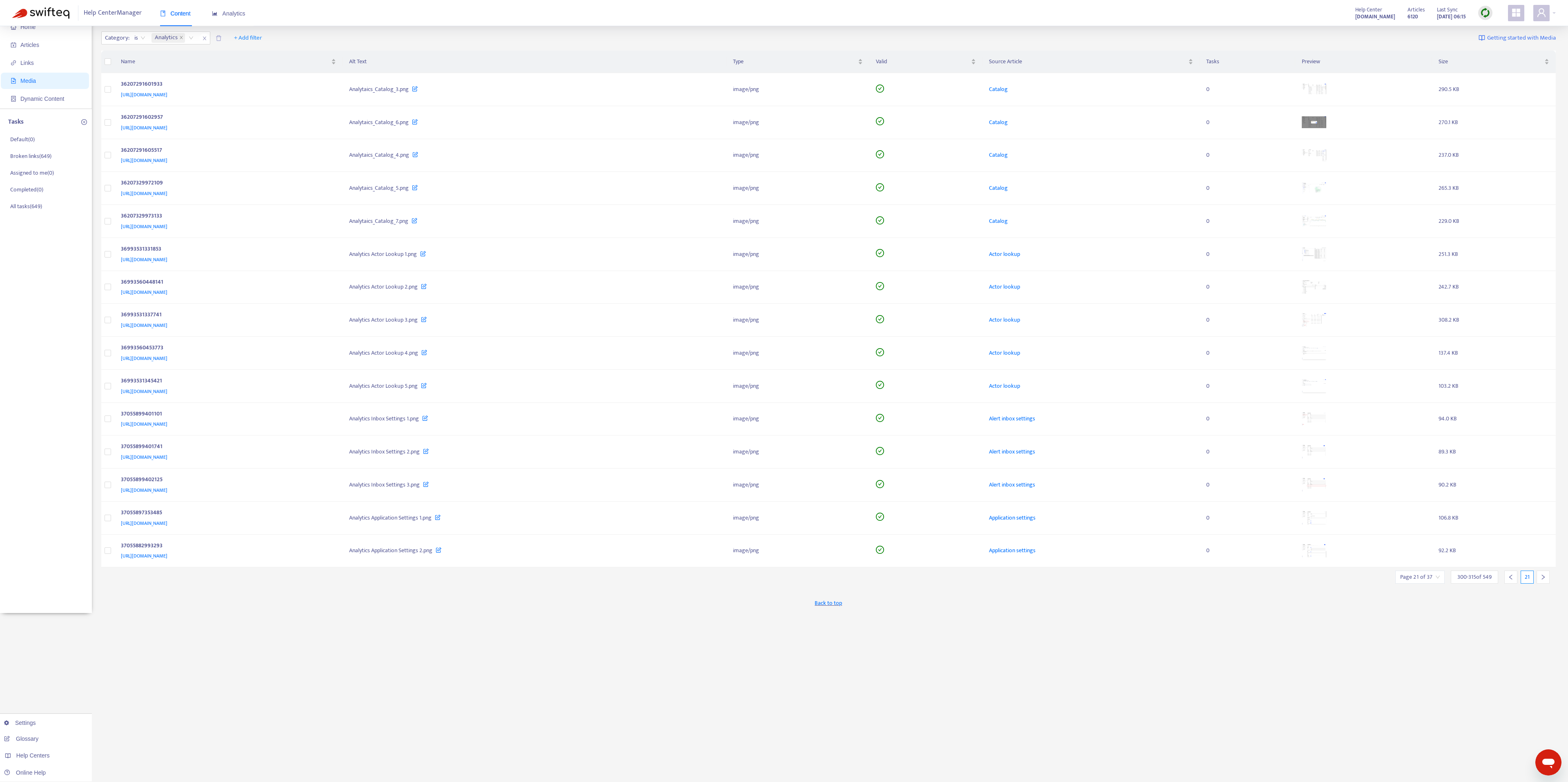
click at [783, 391] on div at bounding box center [1542, 577] width 13 height 13
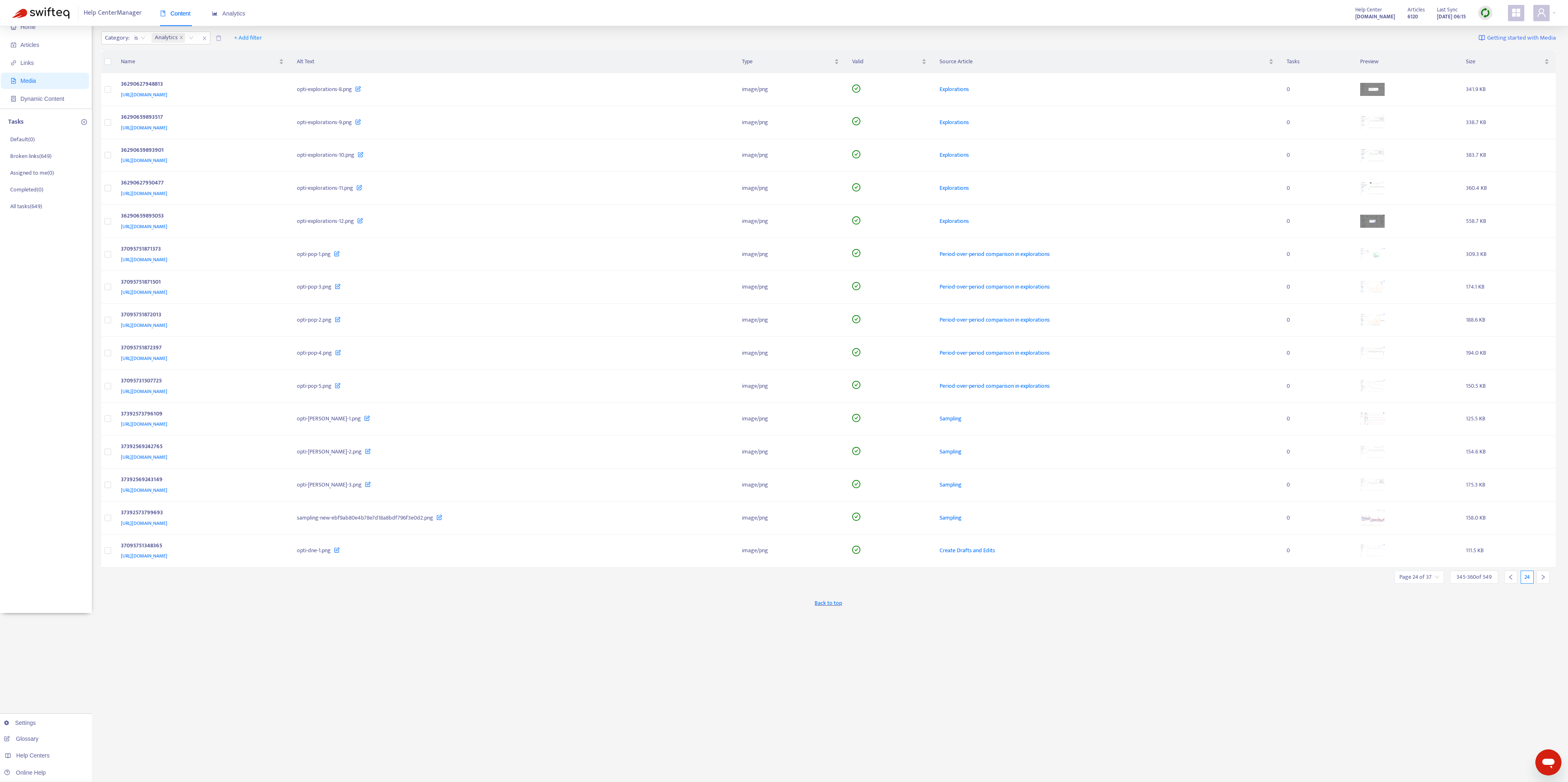
click at [783, 391] on div at bounding box center [1542, 577] width 13 height 13
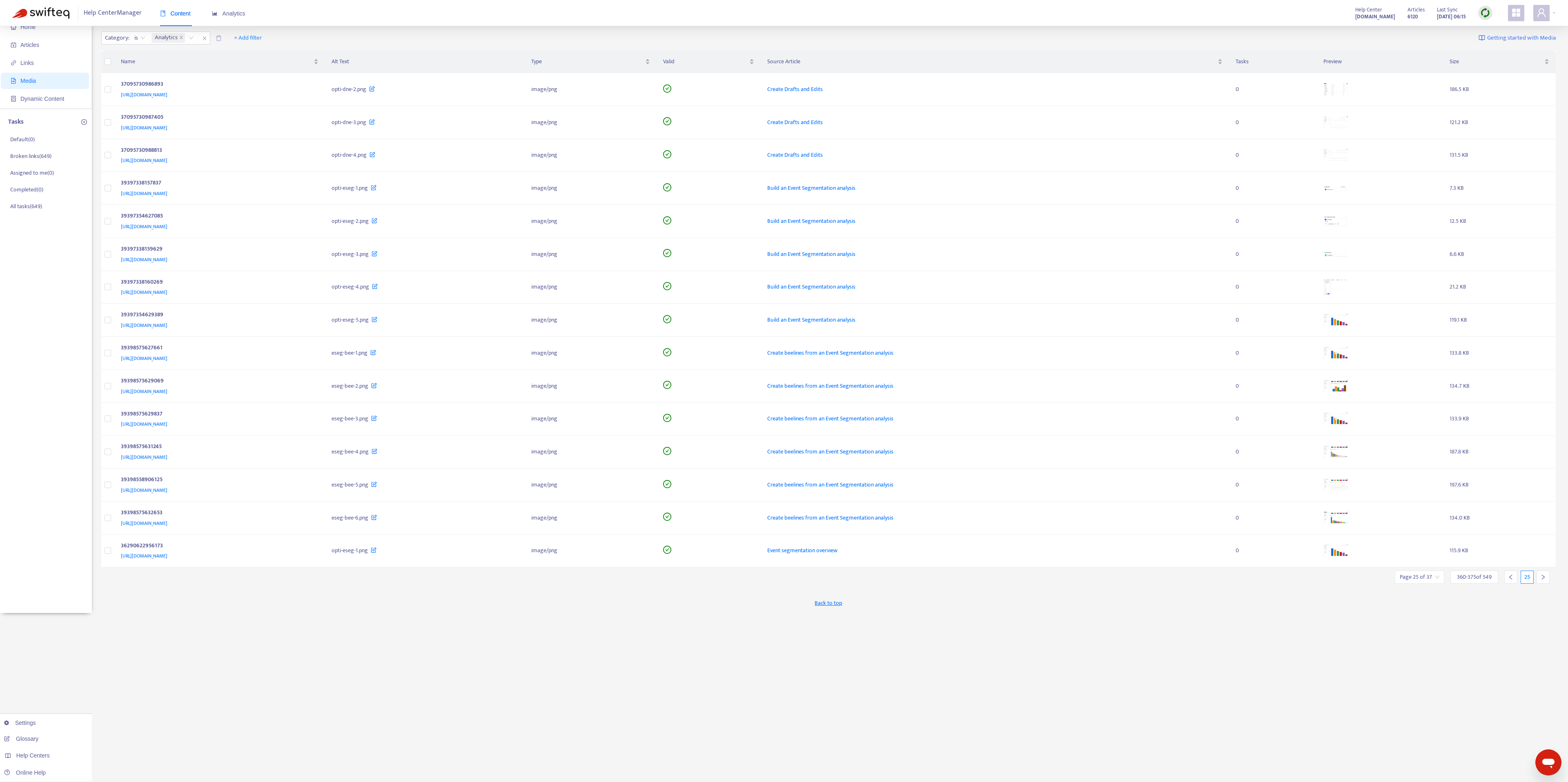
click at [783, 391] on div at bounding box center [1542, 577] width 13 height 13
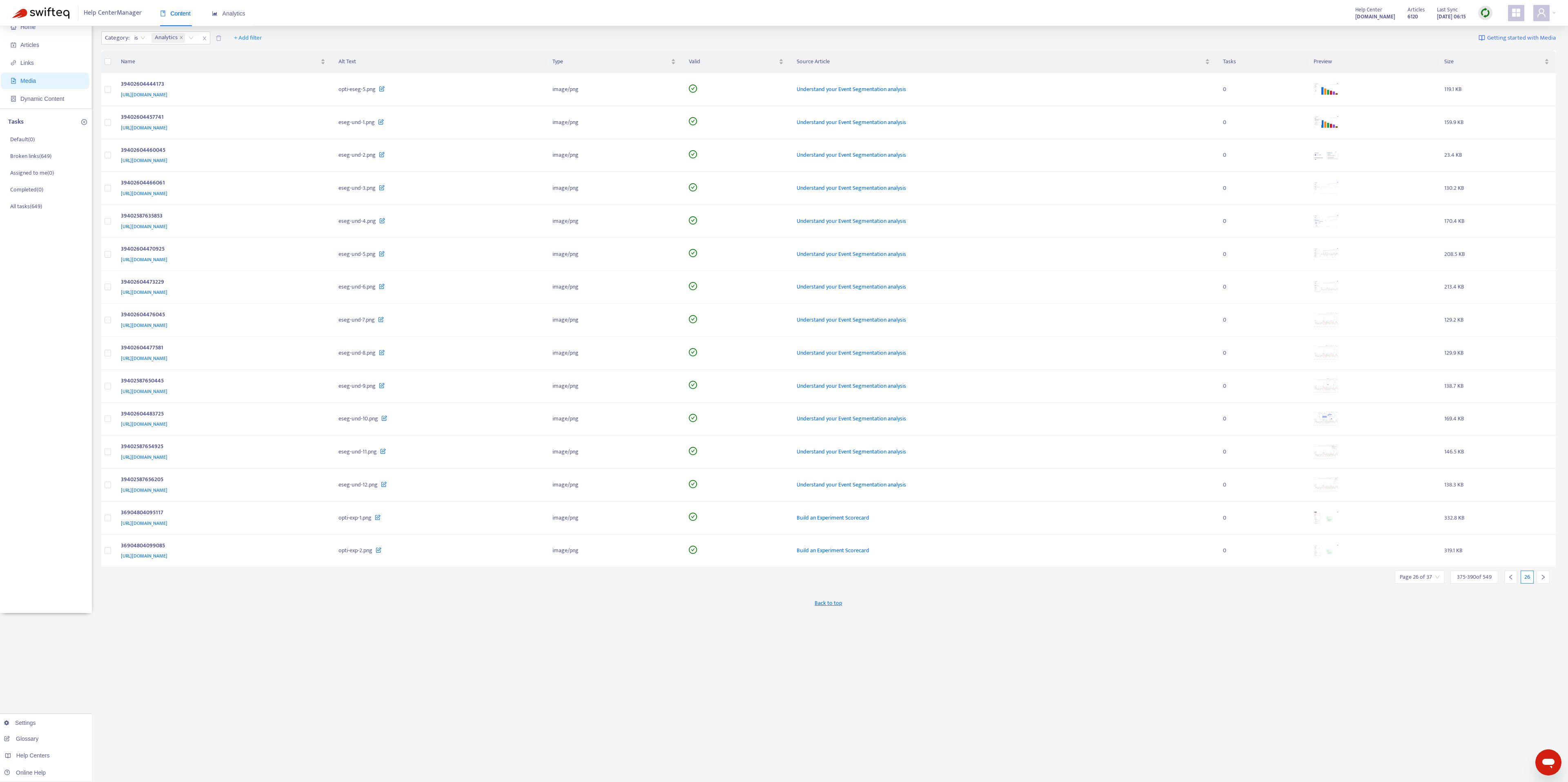
click at [783, 391] on div at bounding box center [1542, 577] width 13 height 13
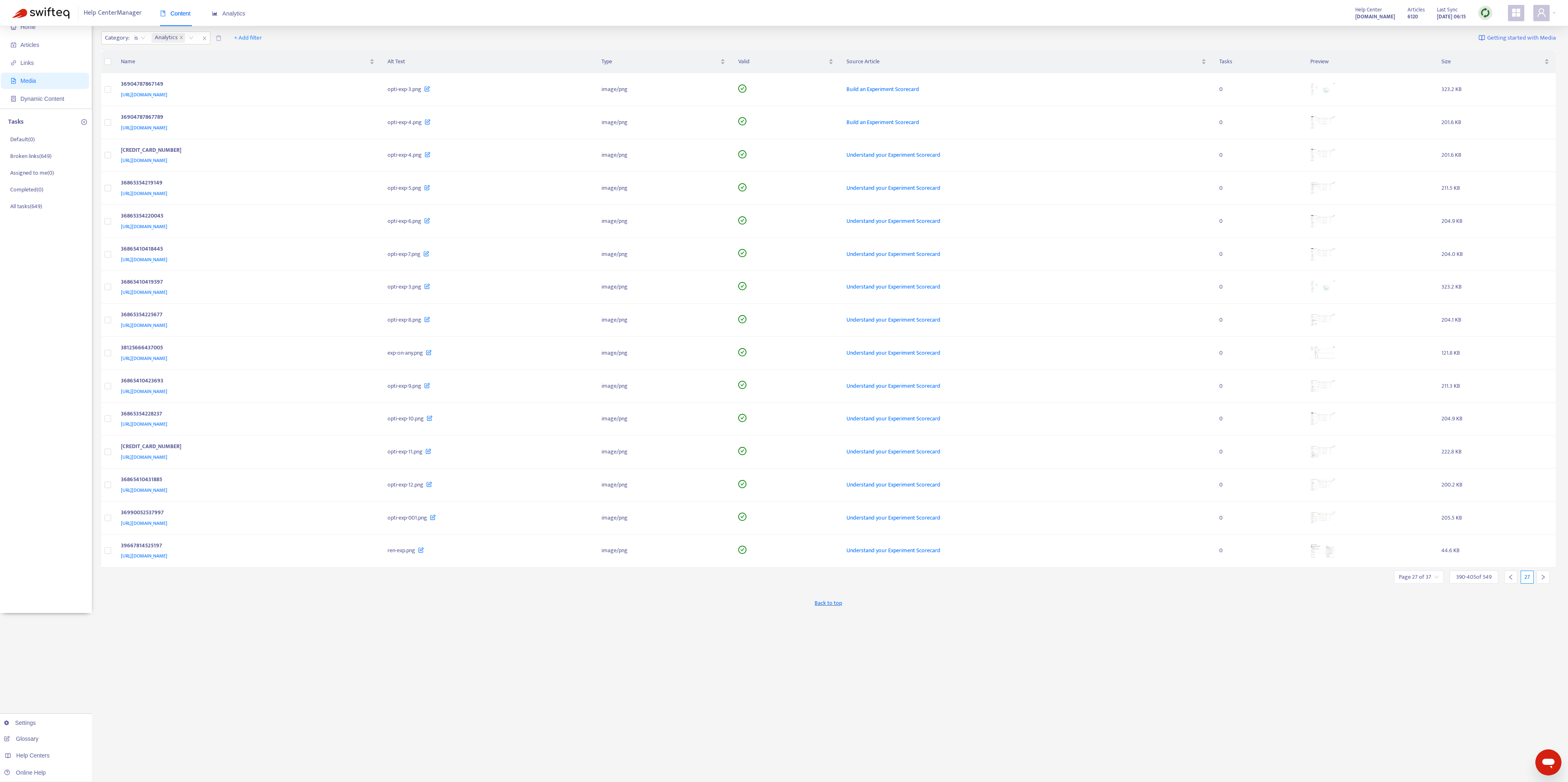
click at [783, 391] on div at bounding box center [1542, 577] width 13 height 13
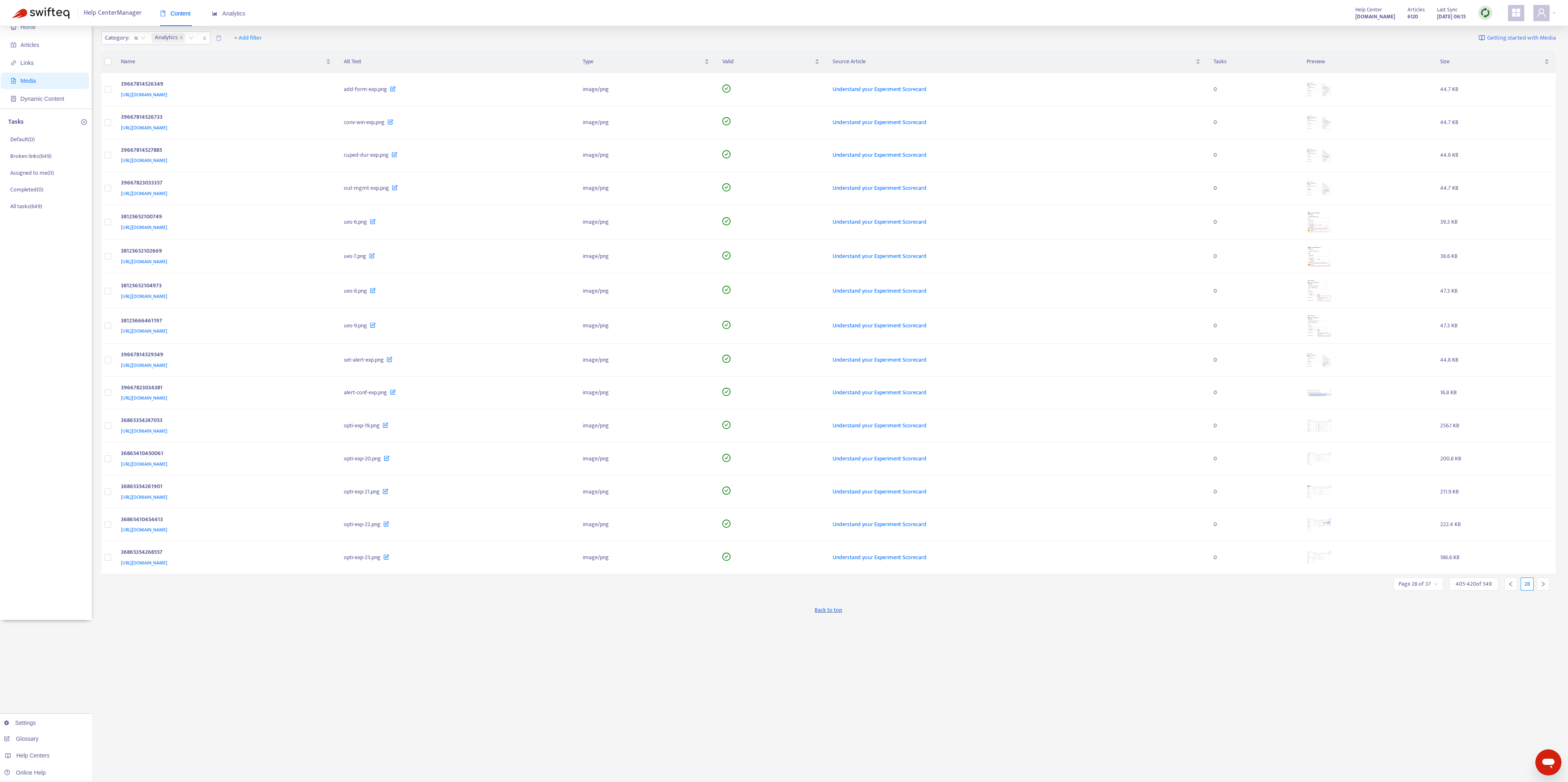
click at [783, 391] on div at bounding box center [1542, 584] width 13 height 13
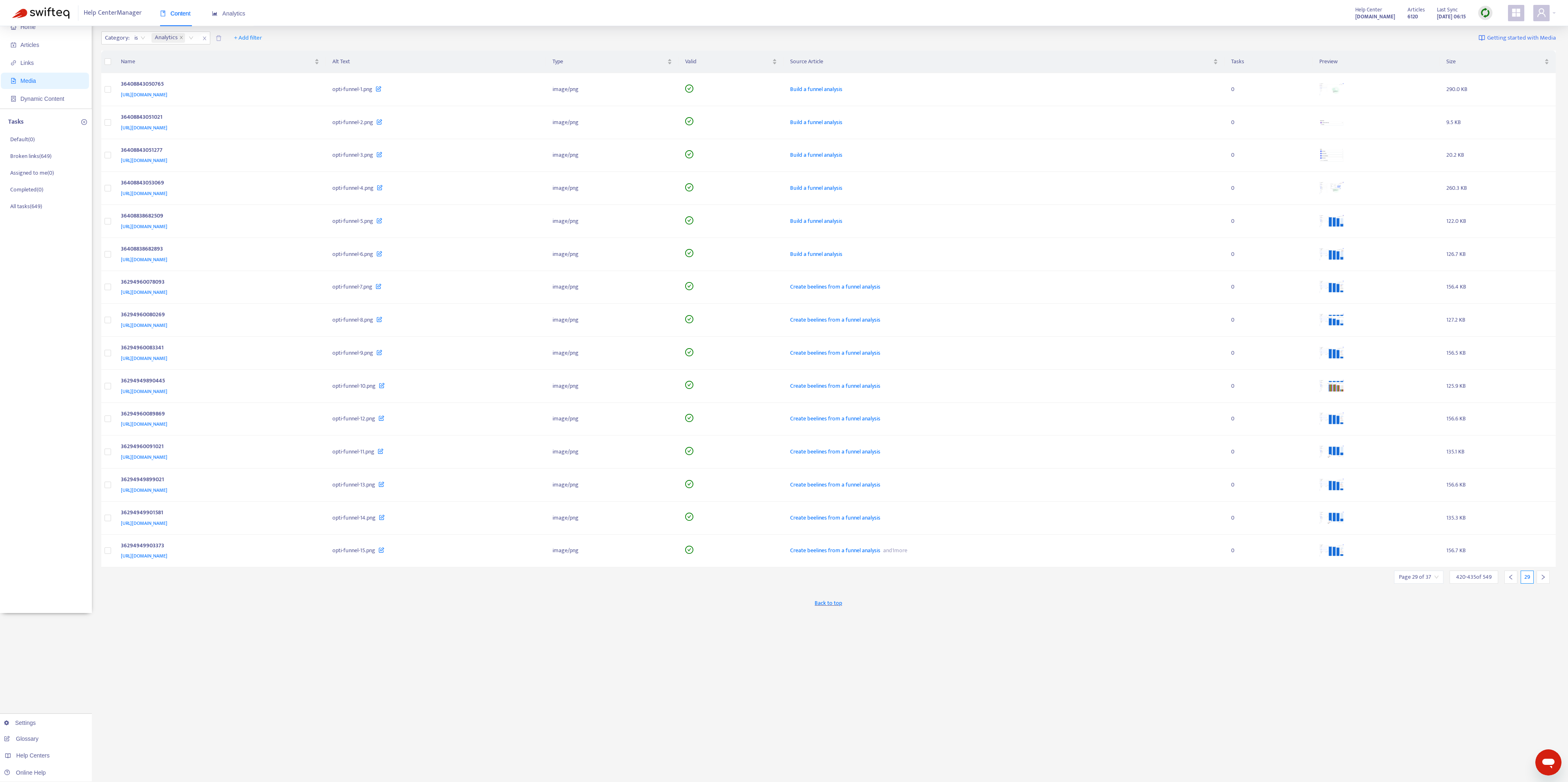
click at [783, 391] on div at bounding box center [1542, 577] width 13 height 13
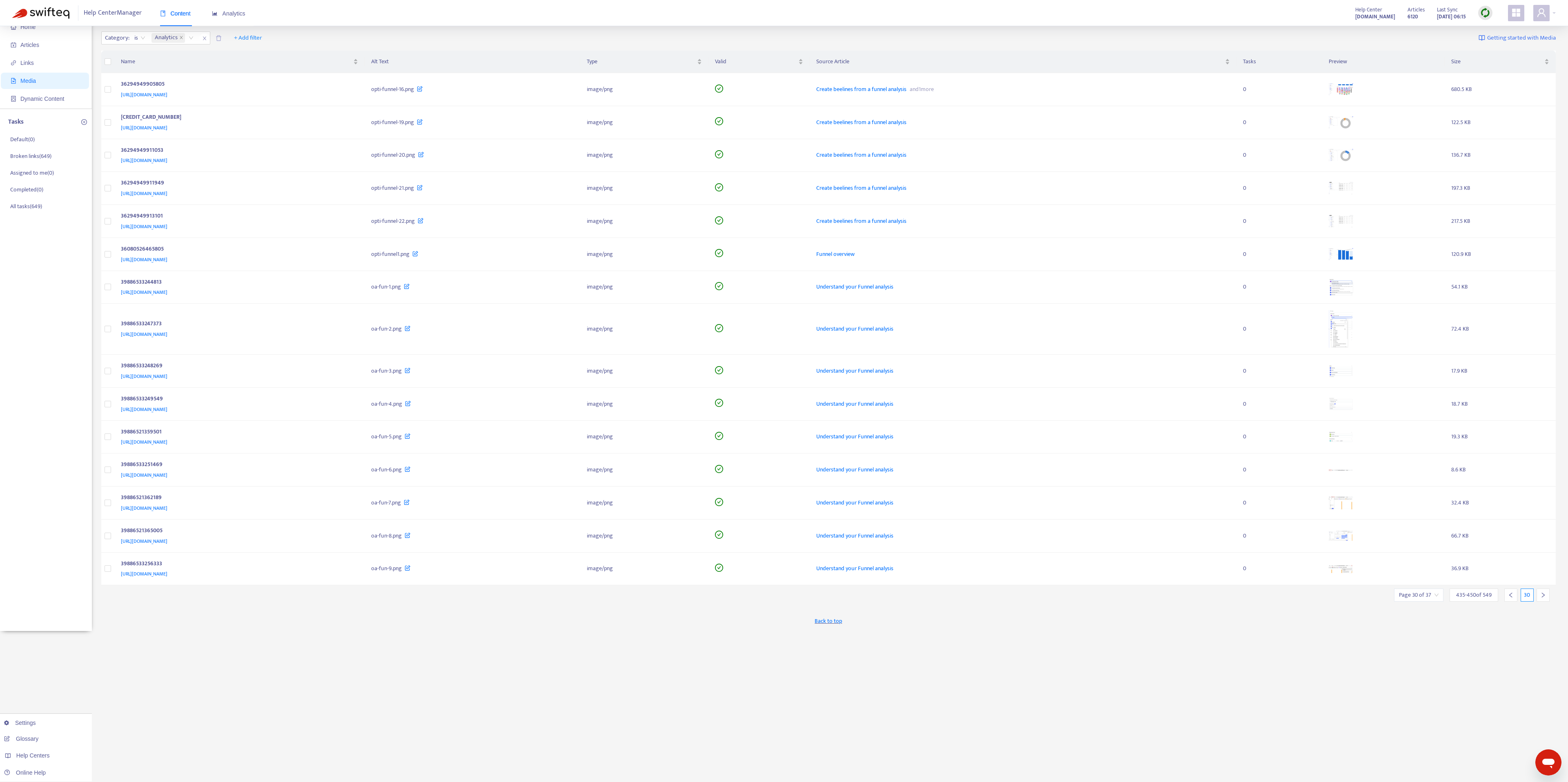
click at [783, 391] on div at bounding box center [1542, 595] width 13 height 13
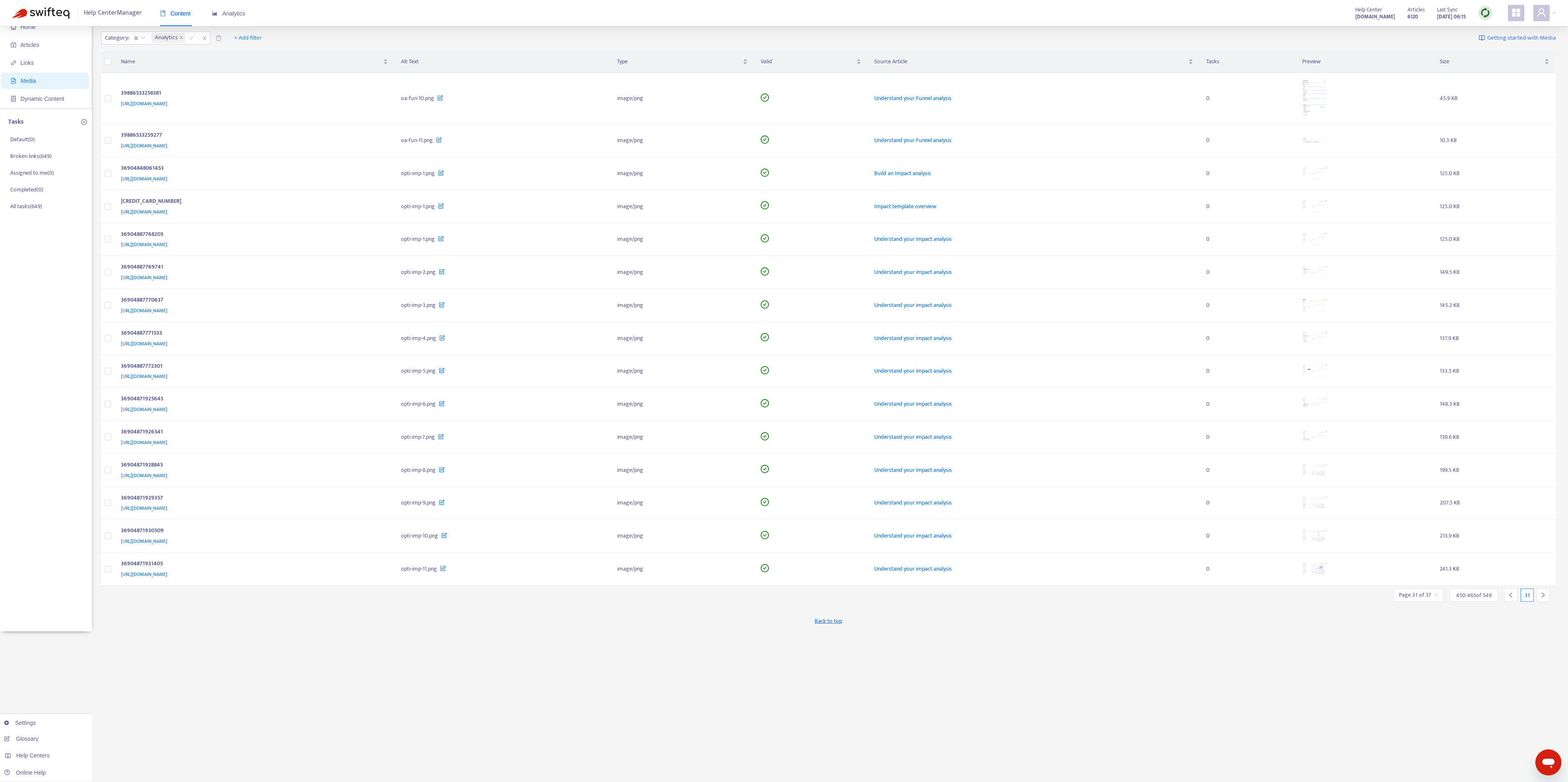
click at [783, 391] on icon "right" at bounding box center [1542, 595] width 5 height 5
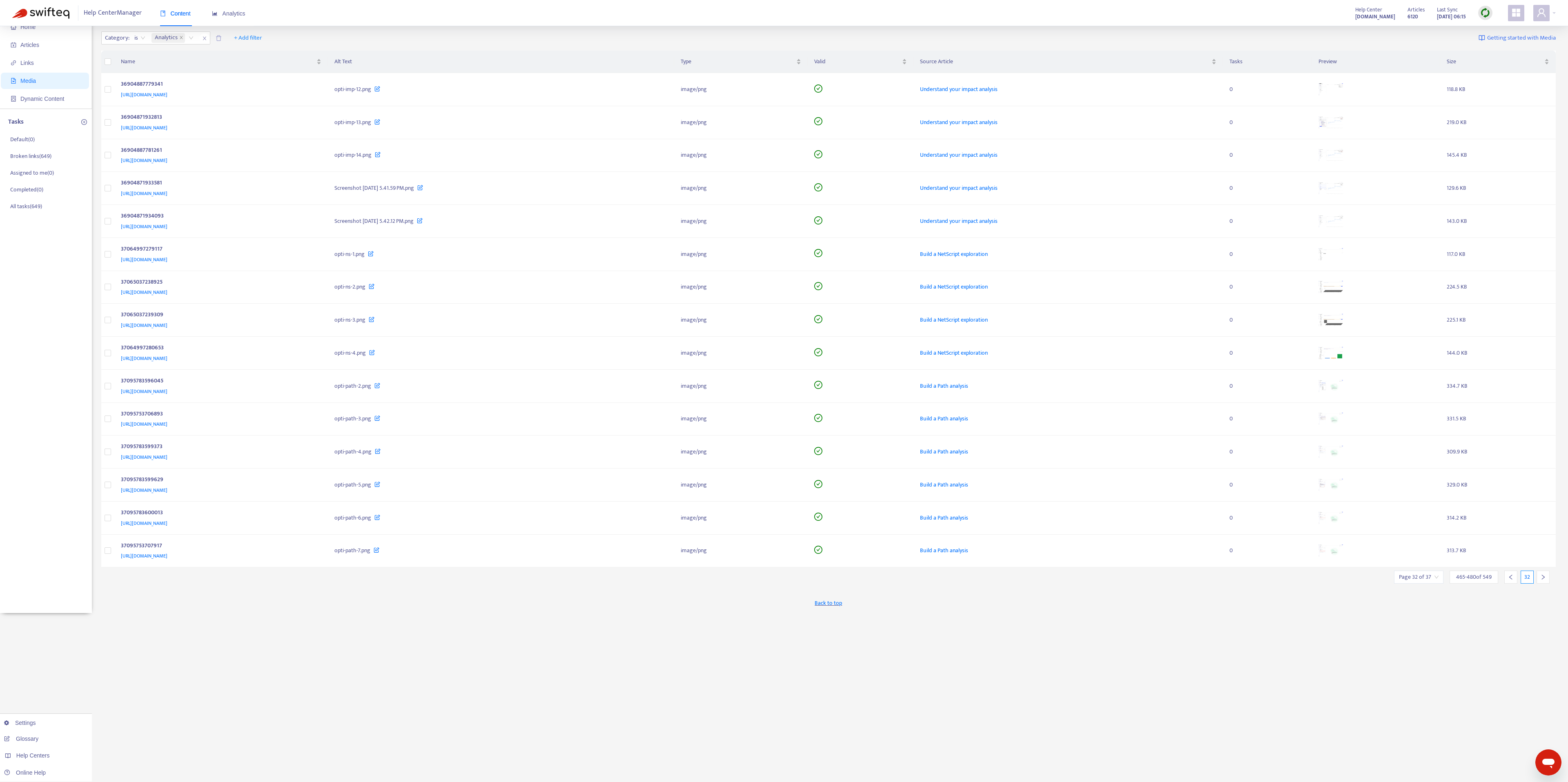
click at [783, 391] on div "Back to top" at bounding box center [828, 603] width 1455 height 21
click at [783, 391] on icon "right" at bounding box center [1542, 577] width 5 height 5
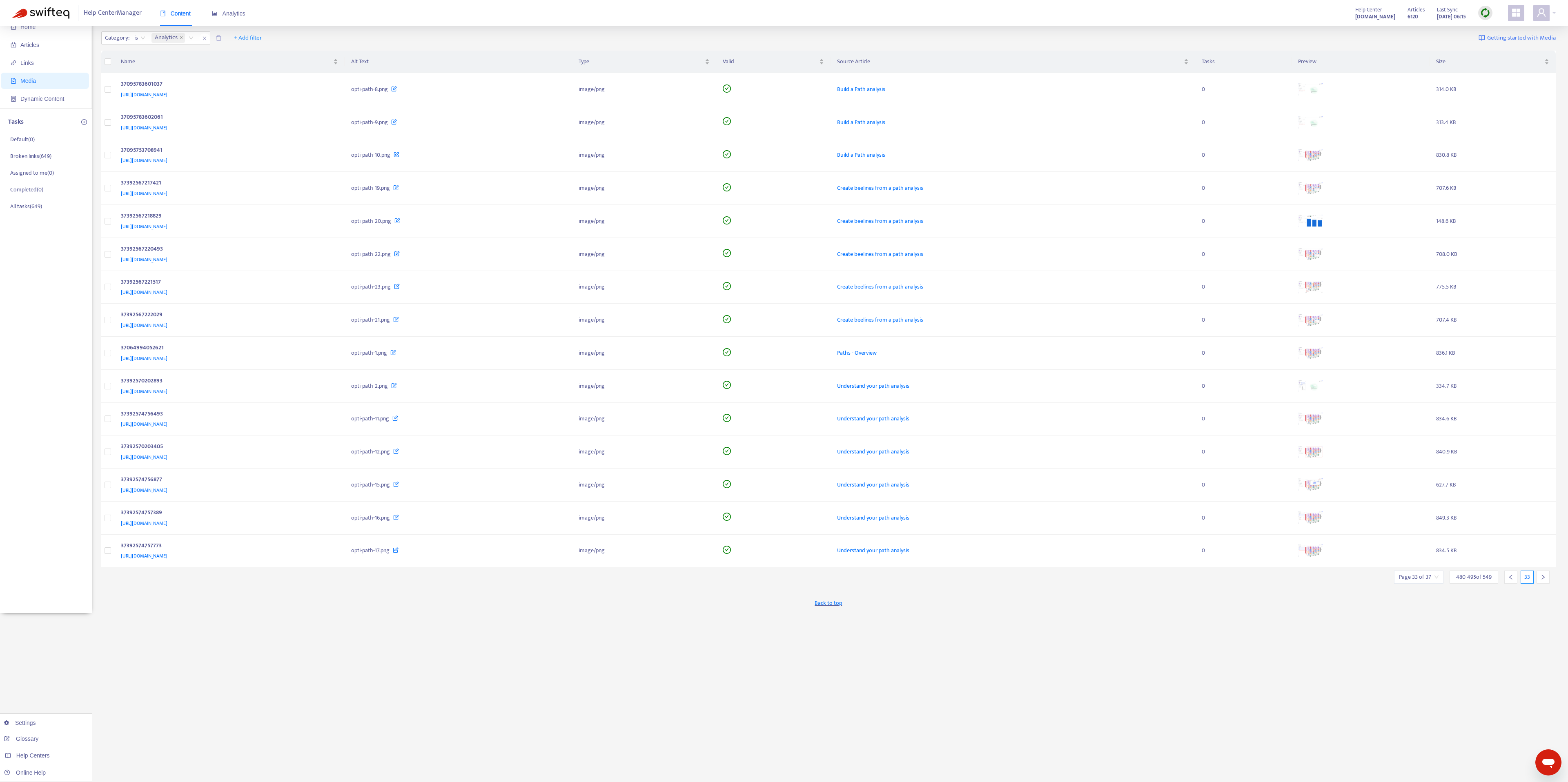
click at [783, 391] on icon "right" at bounding box center [1542, 577] width 5 height 5
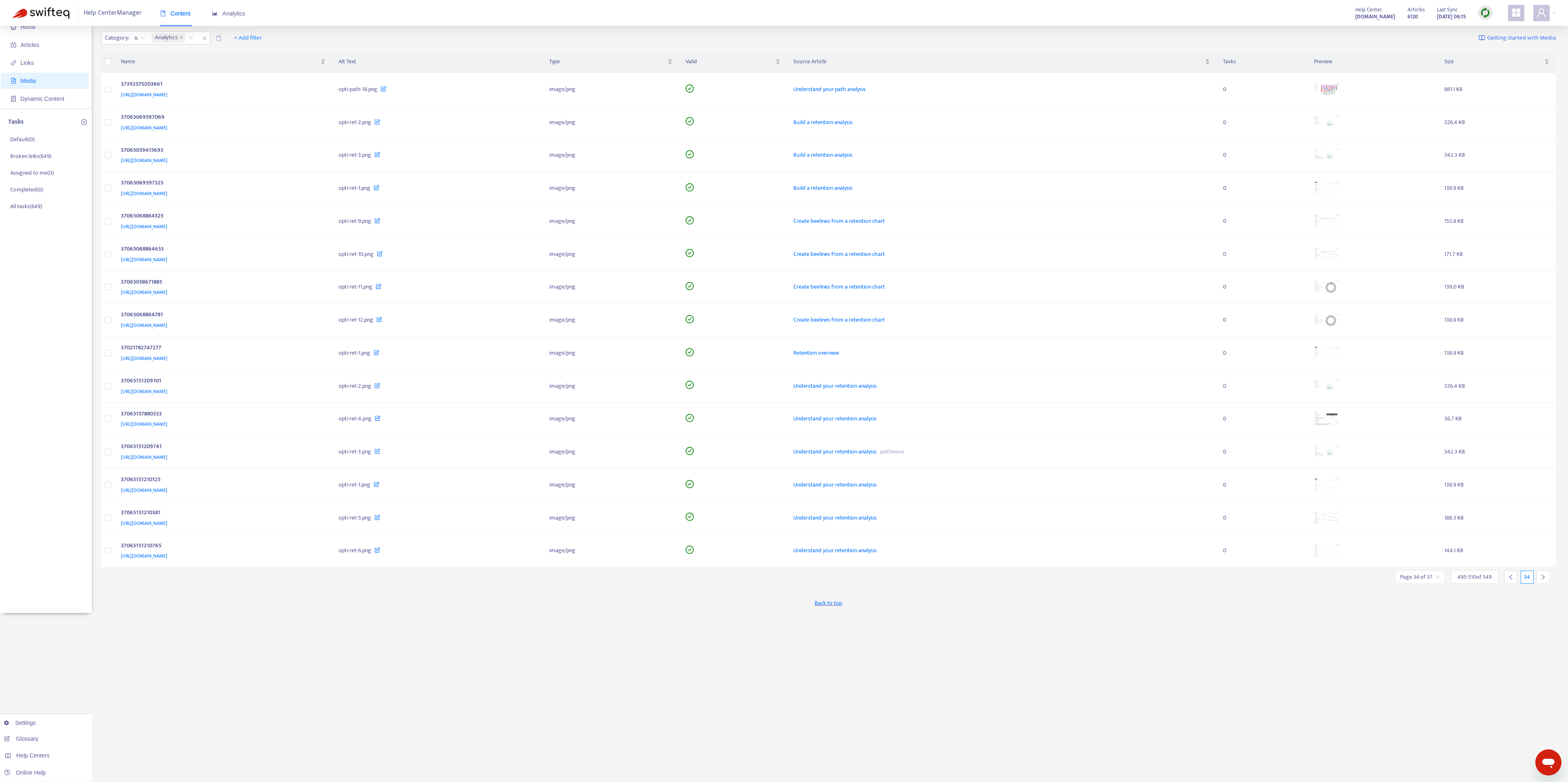
click at [783, 391] on icon "right" at bounding box center [1542, 577] width 5 height 5
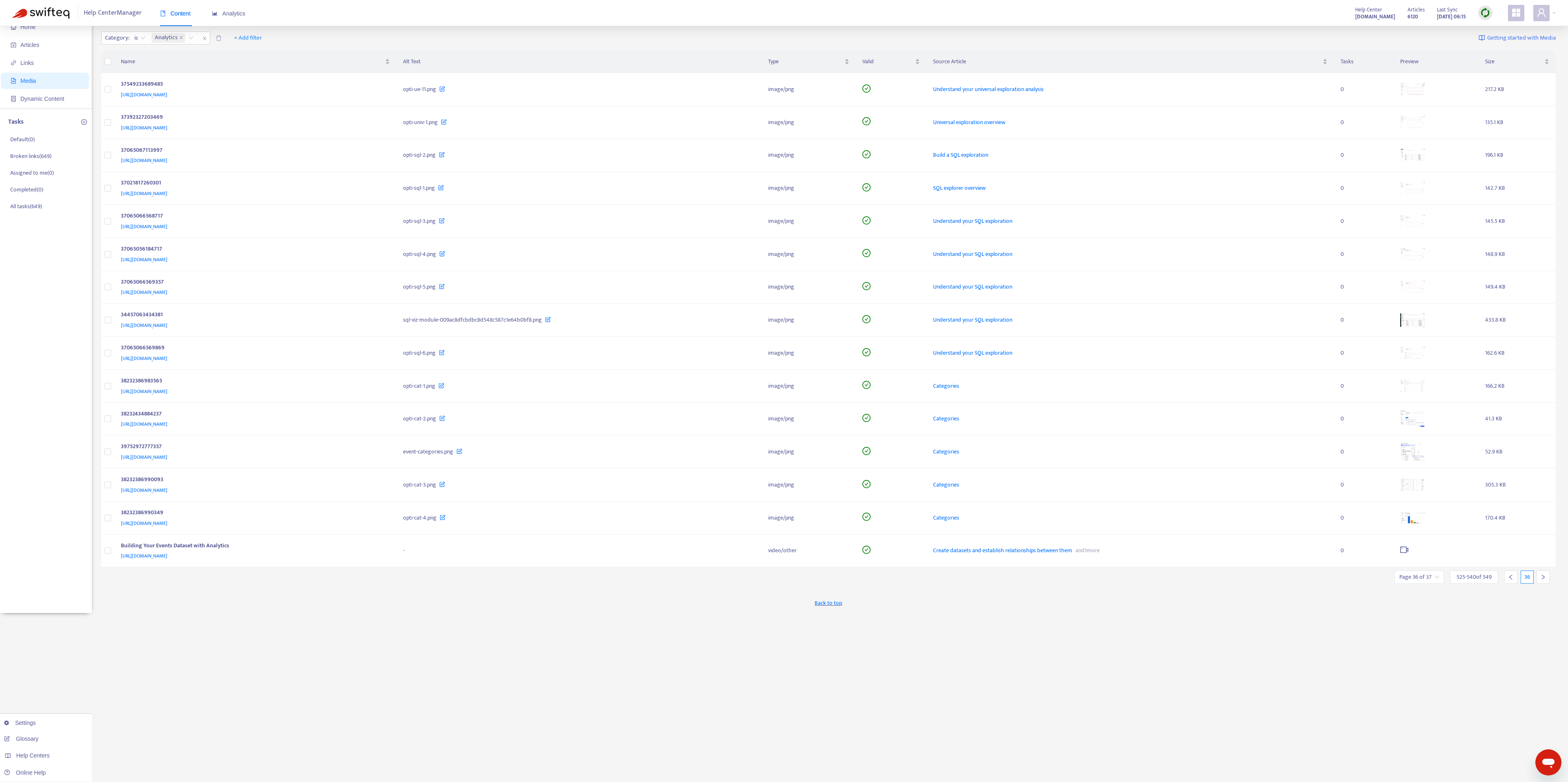
click at [783, 391] on icon "right" at bounding box center [1542, 577] width 5 height 5
